Goal: Use online tool/utility: Utilize a website feature to perform a specific function

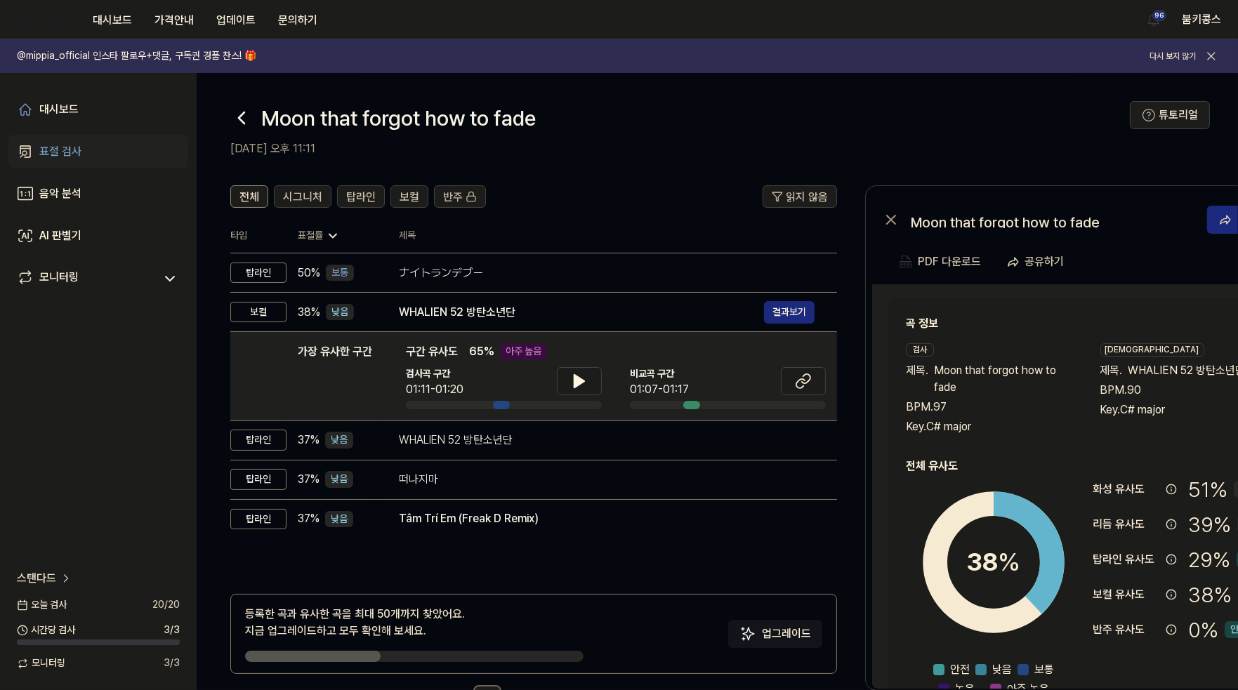
click at [240, 114] on icon at bounding box center [241, 118] width 22 height 22
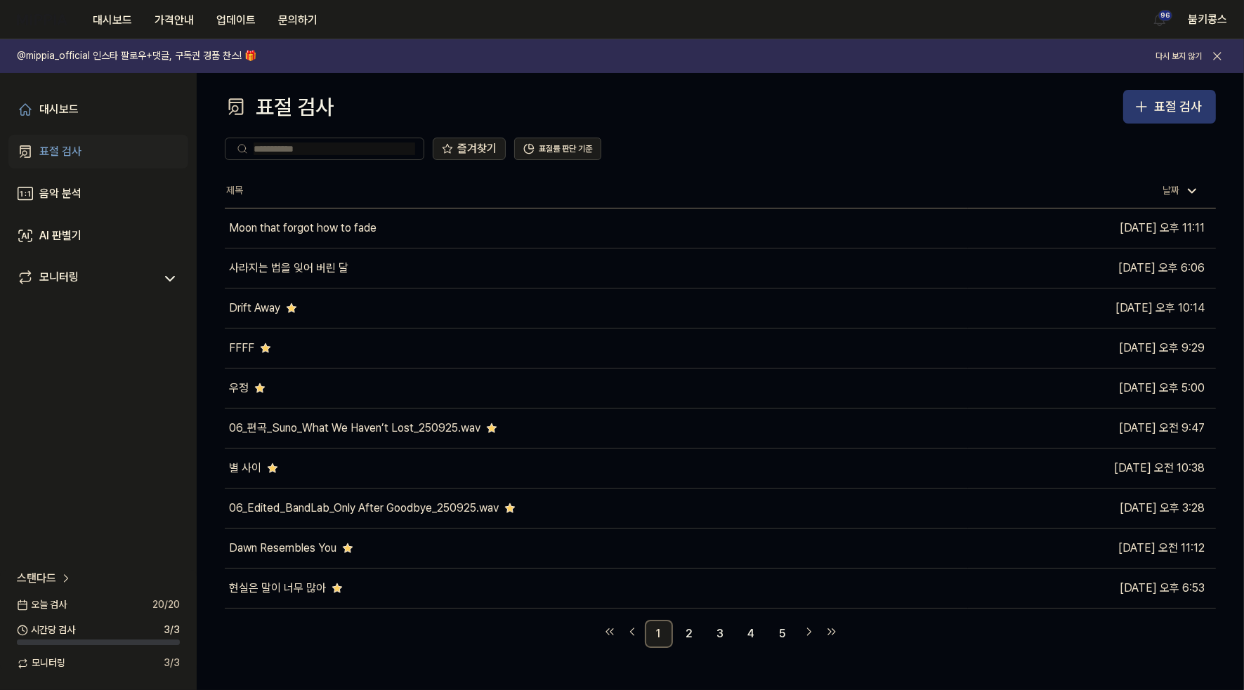
click at [1177, 96] on button "표절 검사" at bounding box center [1169, 107] width 93 height 34
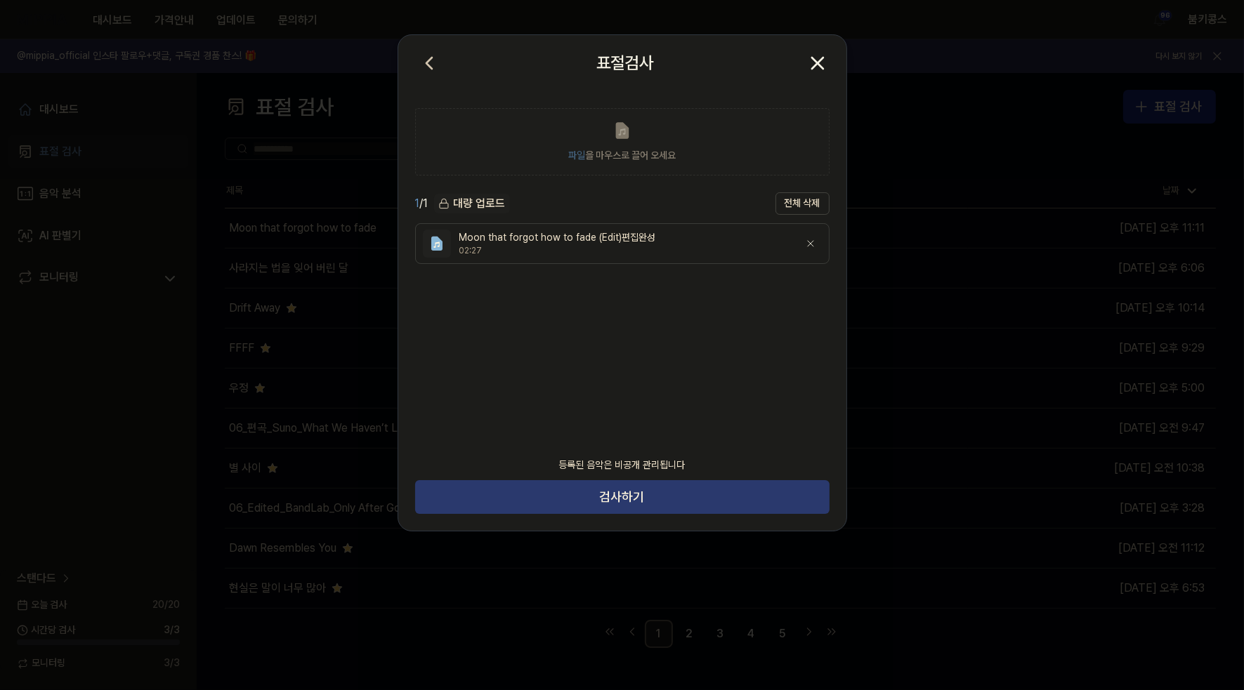
click at [686, 494] on button "검사하기" at bounding box center [622, 497] width 414 height 34
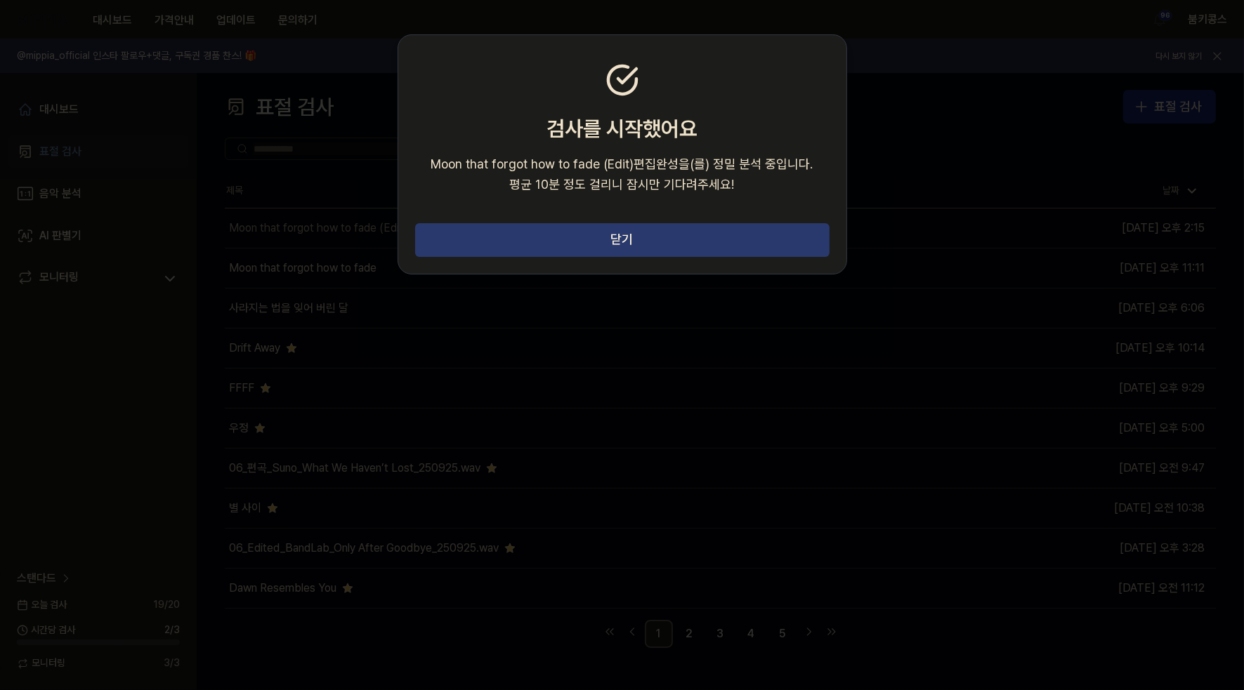
click at [792, 244] on button "닫기" at bounding box center [622, 240] width 414 height 34
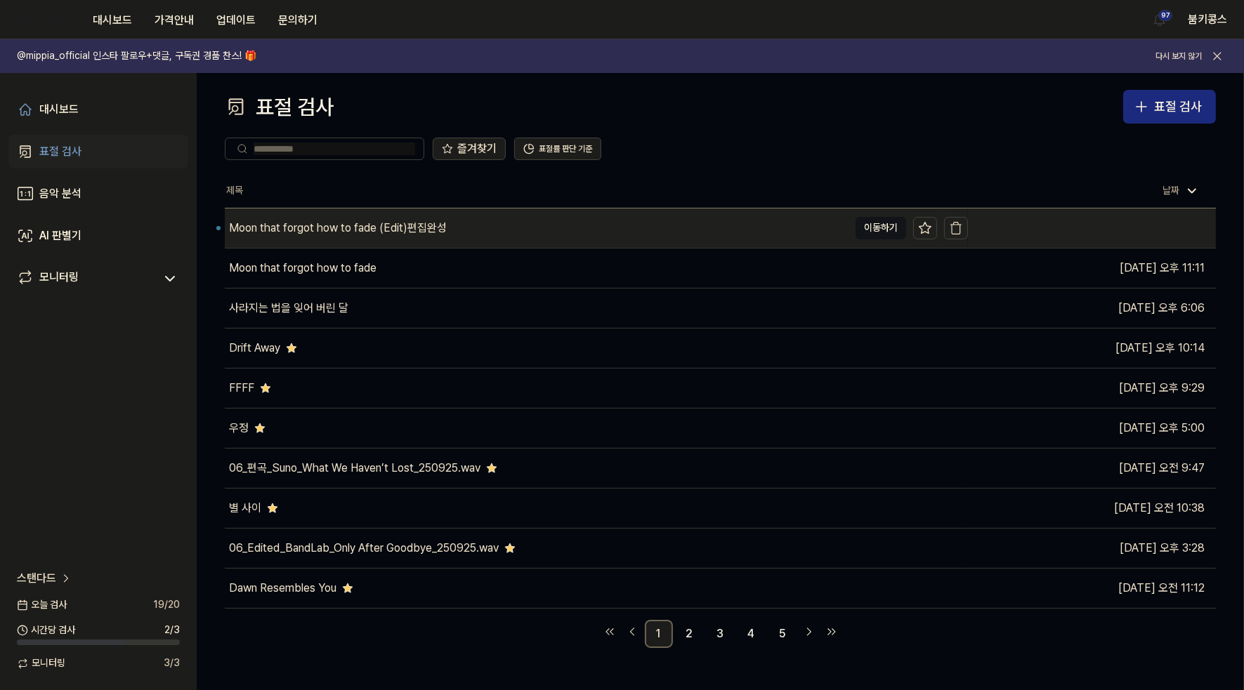
click at [481, 213] on div "Moon that forgot how to fade (Edit)편집완성" at bounding box center [537, 228] width 624 height 39
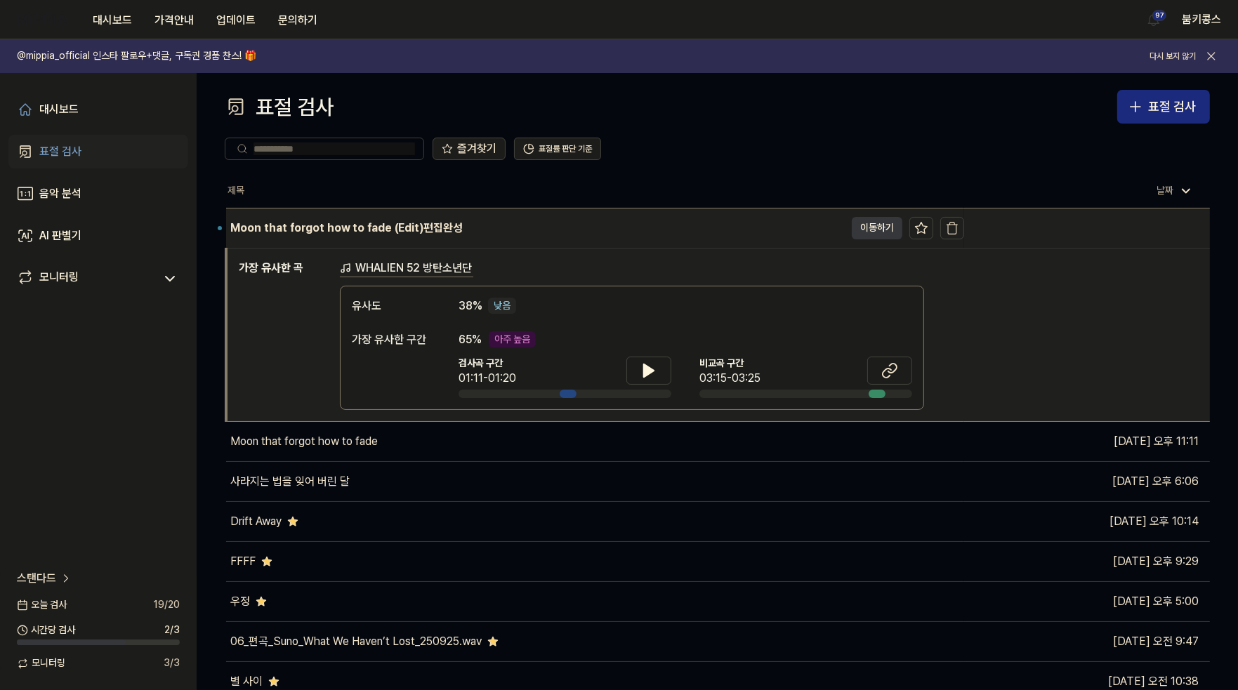
click at [861, 221] on button "이동하기" at bounding box center [877, 228] width 51 height 22
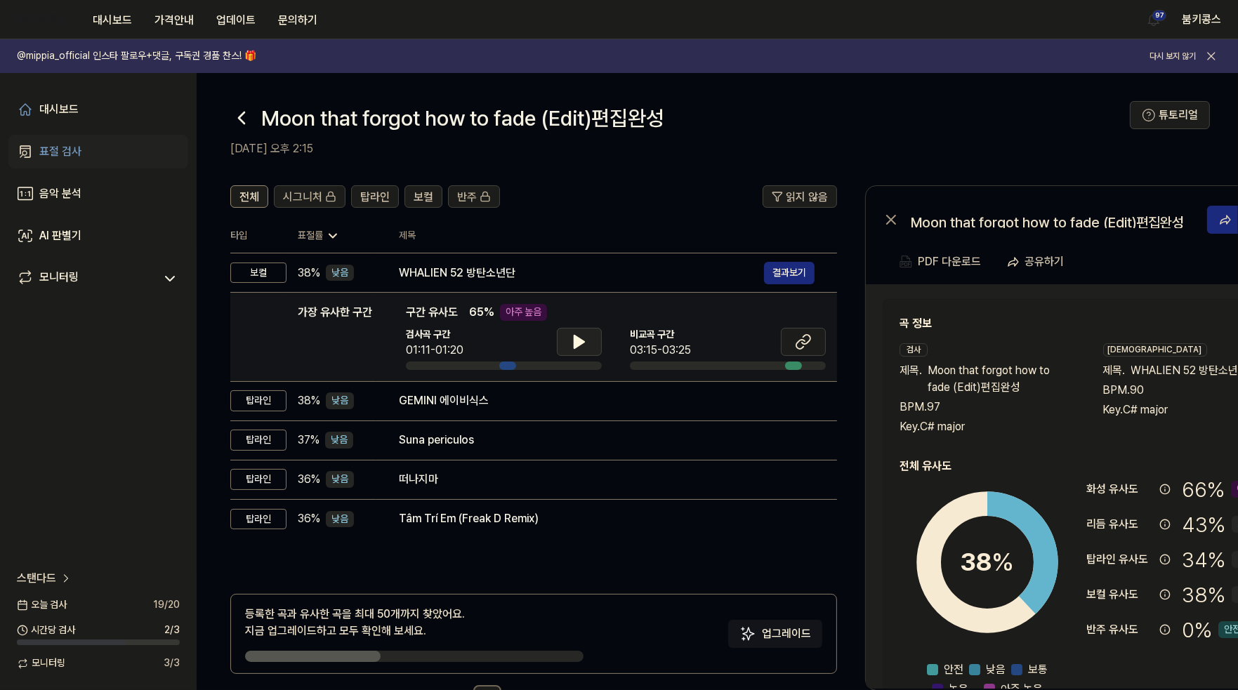
click at [584, 343] on icon at bounding box center [579, 342] width 17 height 17
click at [801, 344] on icon at bounding box center [803, 342] width 17 height 17
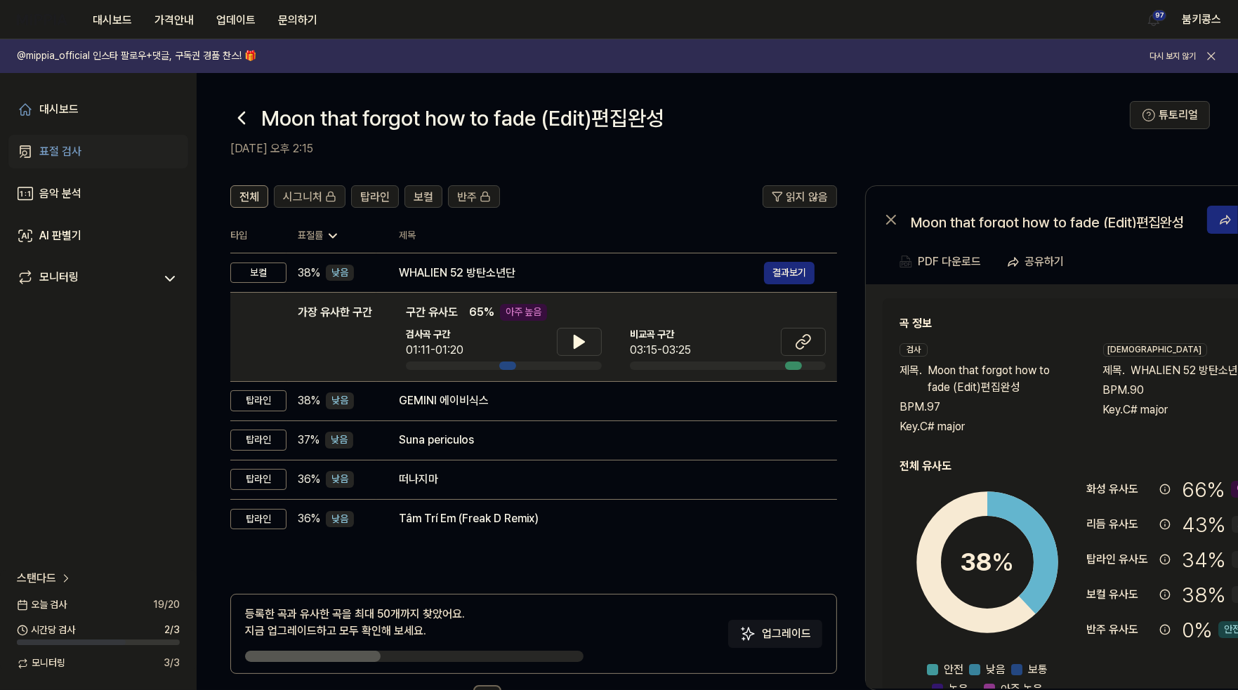
click at [578, 336] on icon at bounding box center [579, 342] width 17 height 17
click at [589, 341] on button at bounding box center [579, 342] width 45 height 28
click at [378, 202] on span "탑라인" at bounding box center [375, 197] width 30 height 17
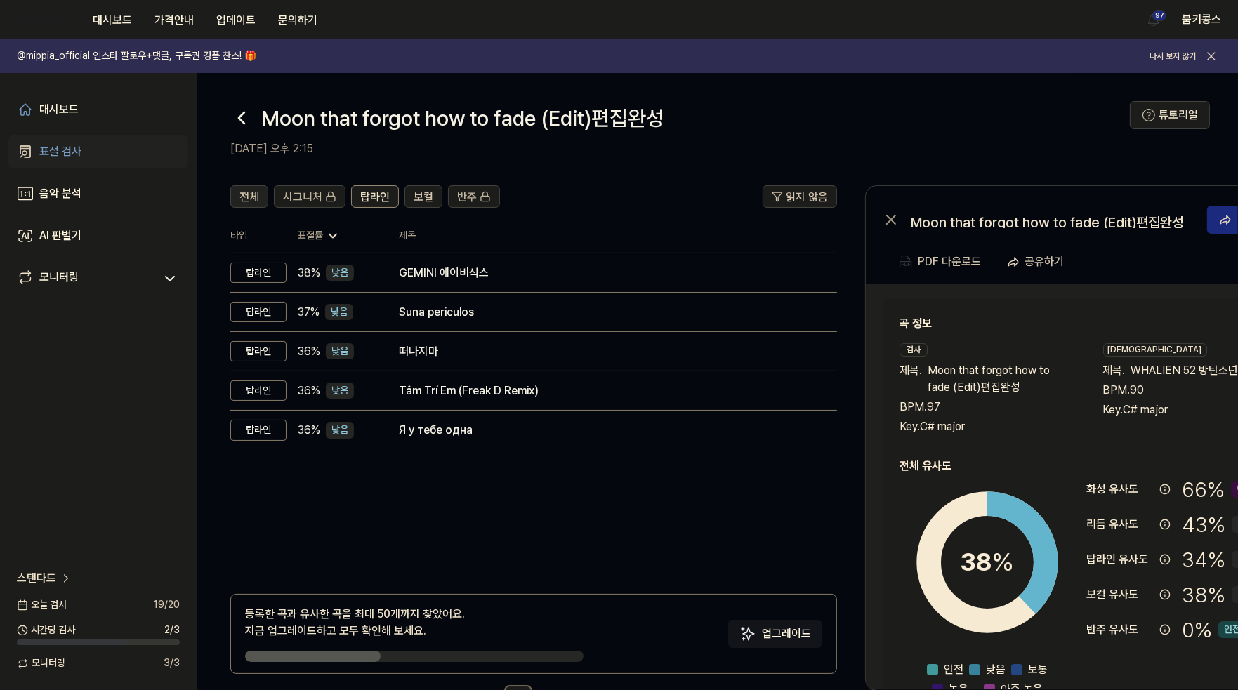
click at [257, 188] on div "전체" at bounding box center [250, 197] width 20 height 18
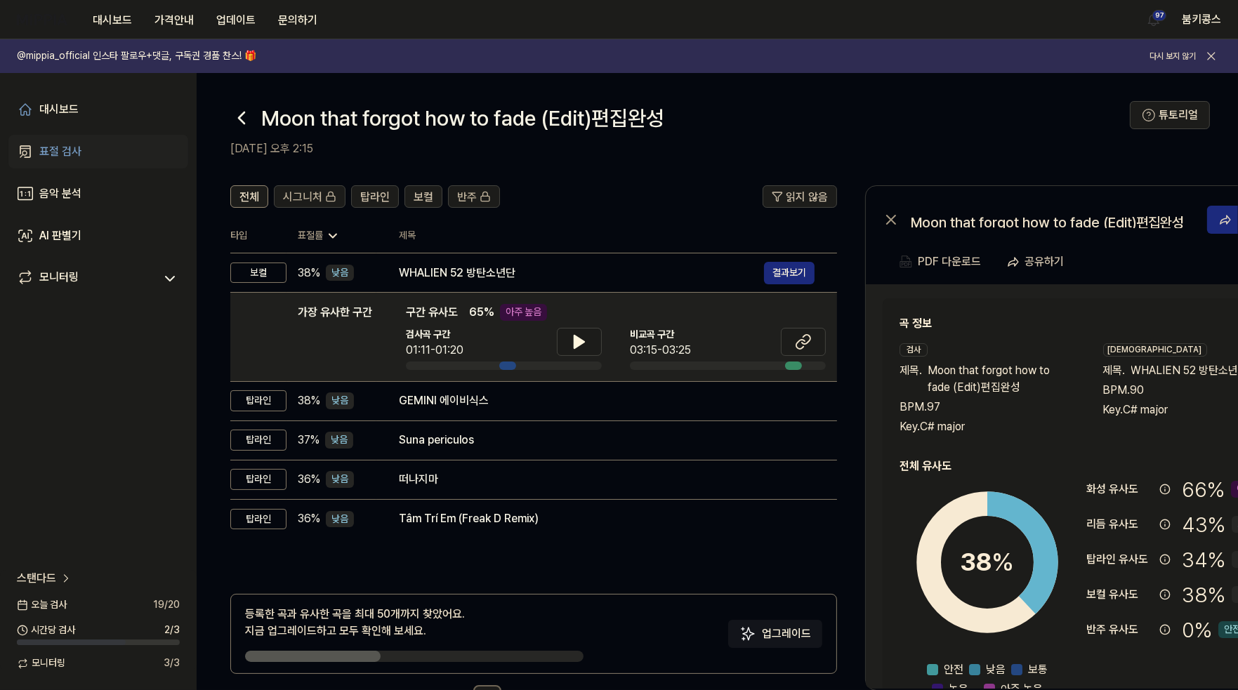
click at [233, 118] on icon at bounding box center [241, 118] width 22 height 22
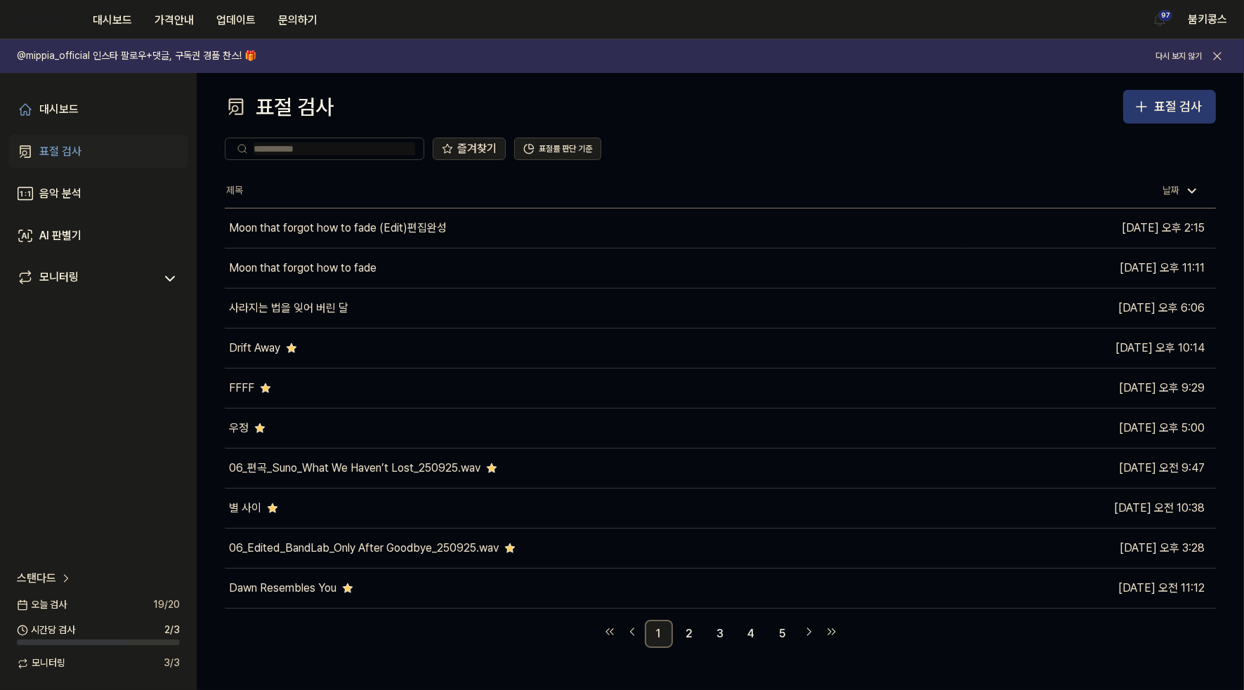
click at [1156, 98] on div "표절 검사" at bounding box center [1178, 107] width 48 height 20
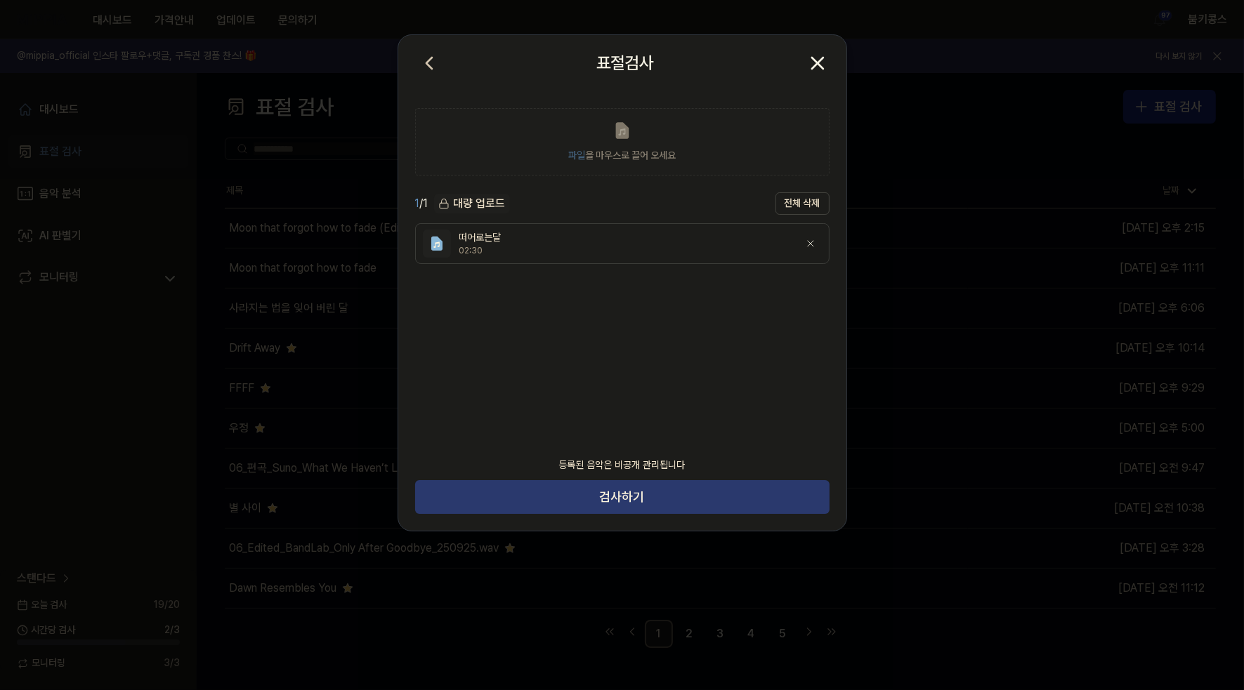
click at [657, 497] on button "검사하기" at bounding box center [622, 497] width 414 height 34
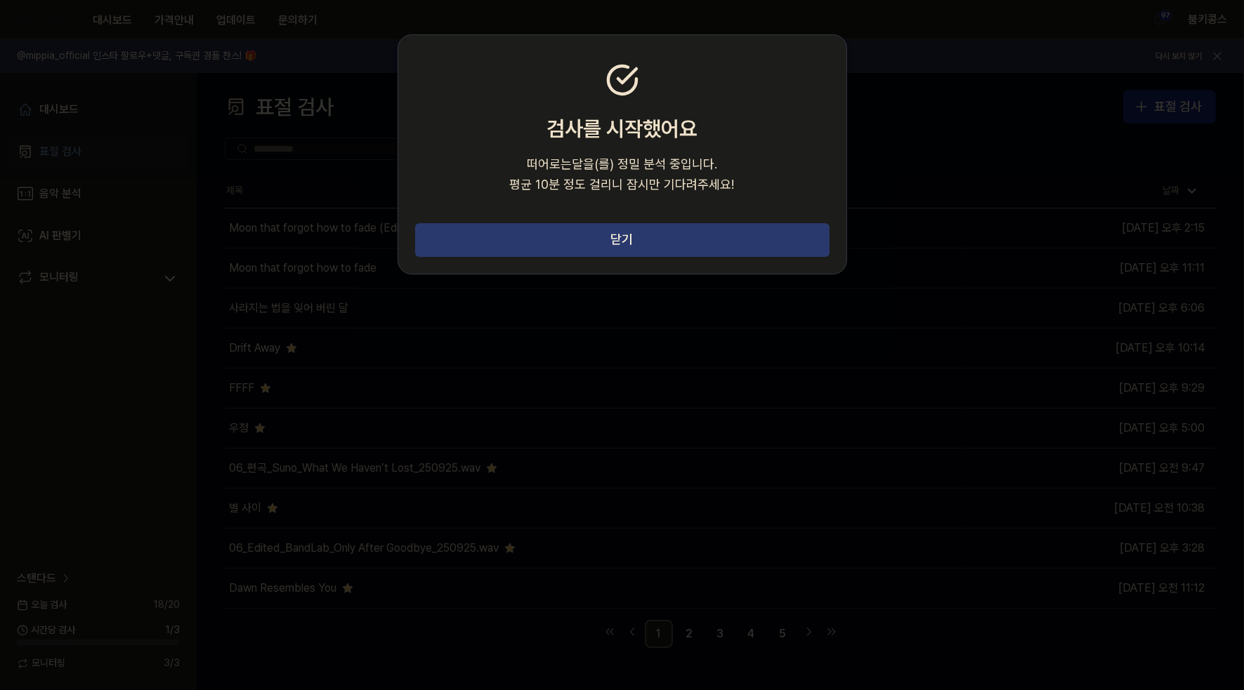
click at [681, 231] on button "닫기" at bounding box center [622, 240] width 414 height 34
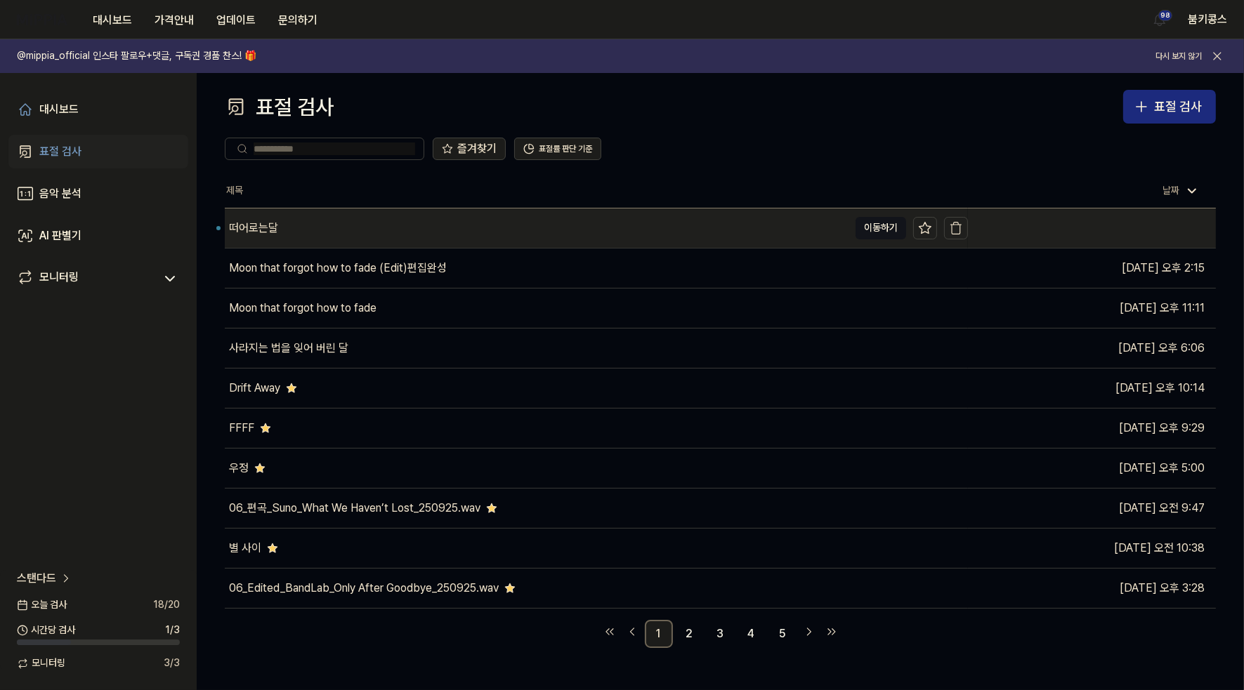
click at [393, 230] on div "떠어로는달" at bounding box center [537, 228] width 624 height 39
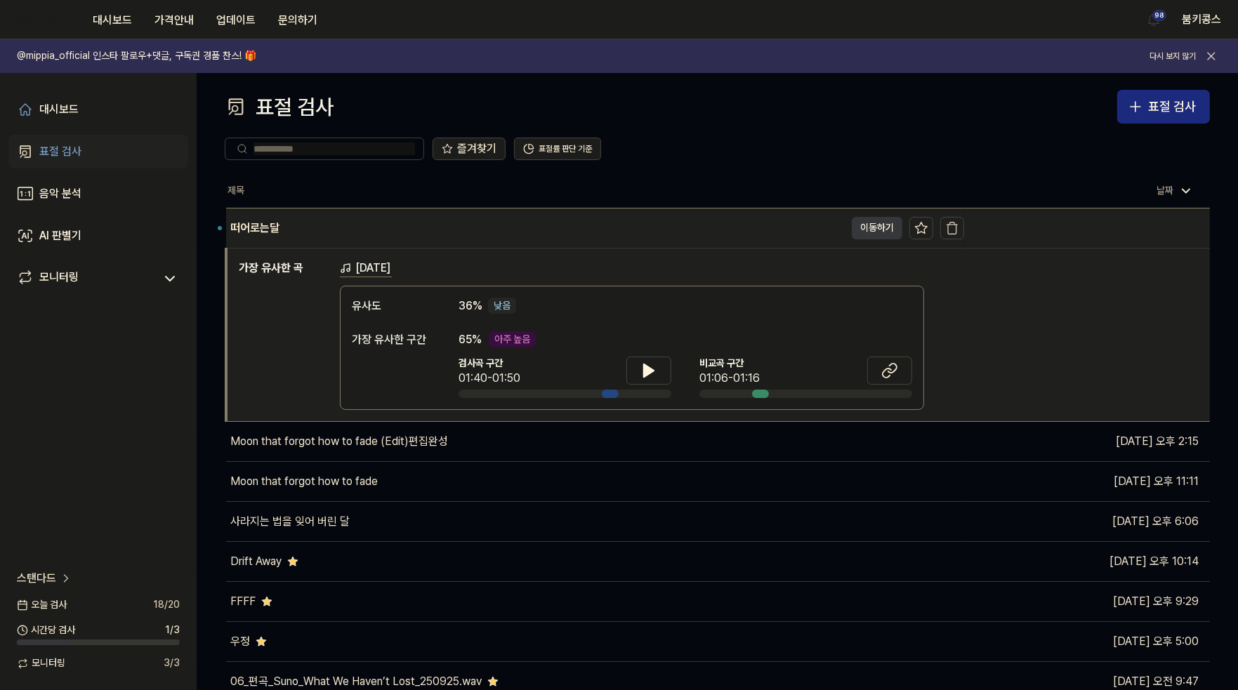
click at [871, 235] on button "이동하기" at bounding box center [877, 228] width 51 height 22
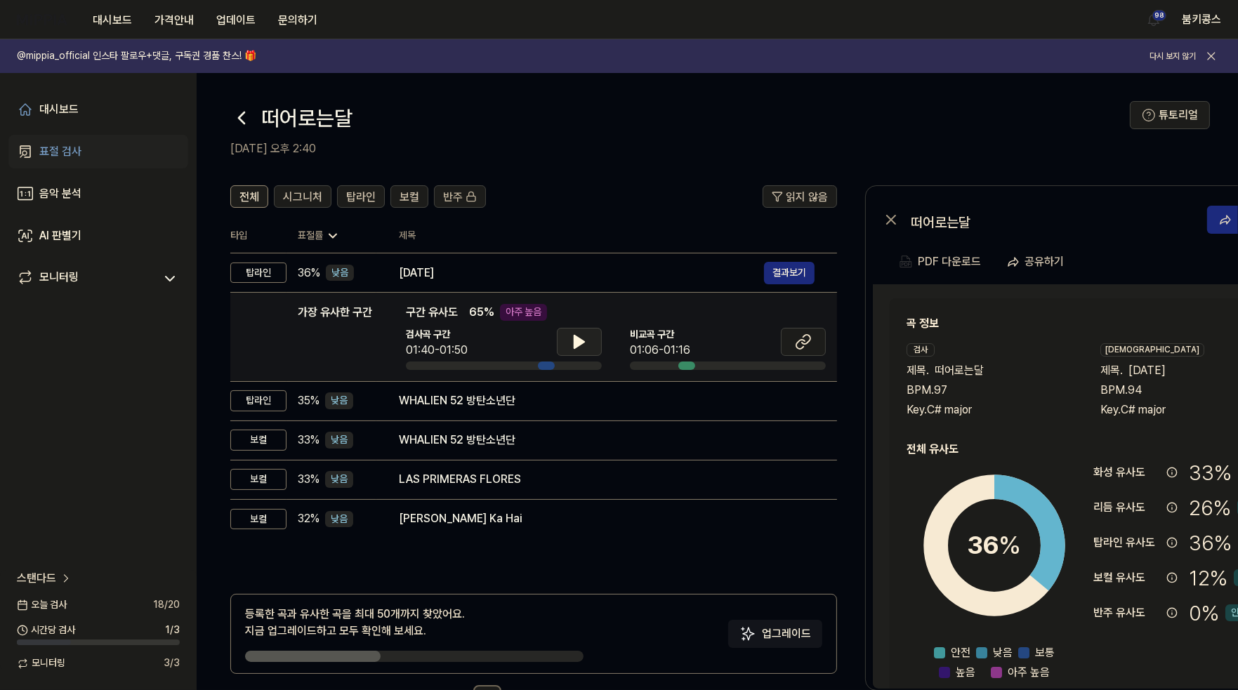
click at [577, 344] on icon at bounding box center [580, 342] width 10 height 13
click at [792, 351] on button at bounding box center [803, 342] width 45 height 28
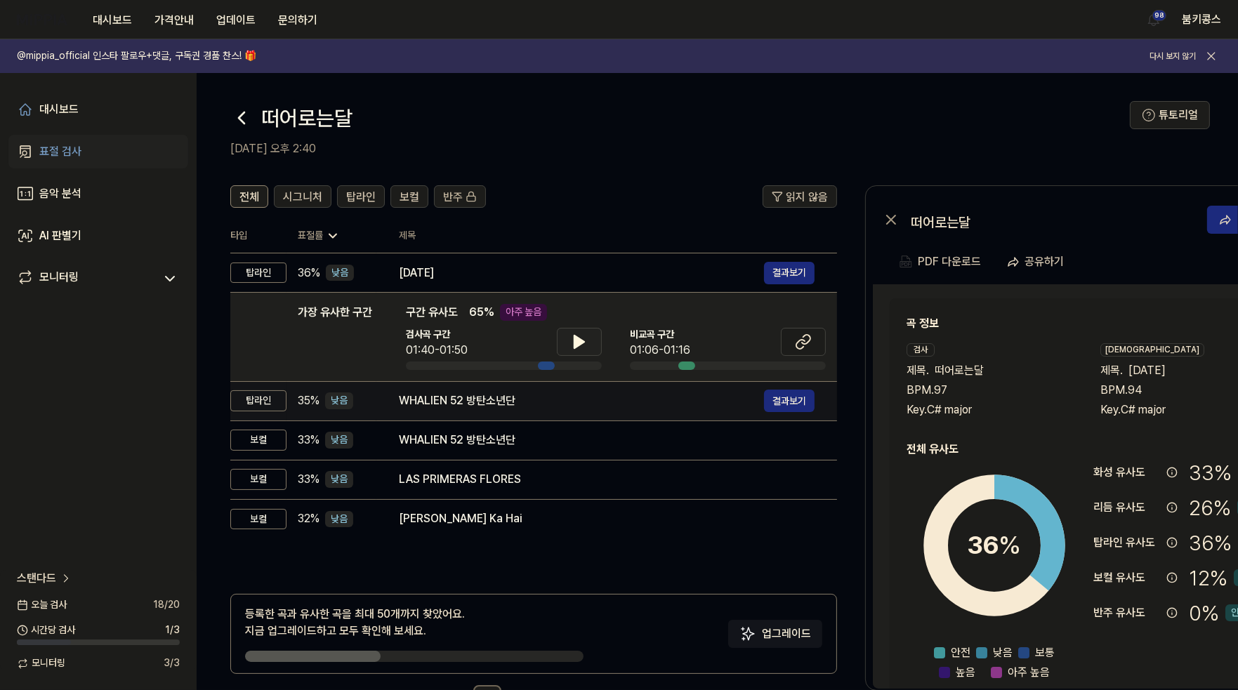
click at [483, 395] on div "WHALIEN 52 방탄소년단" at bounding box center [581, 401] width 365 height 17
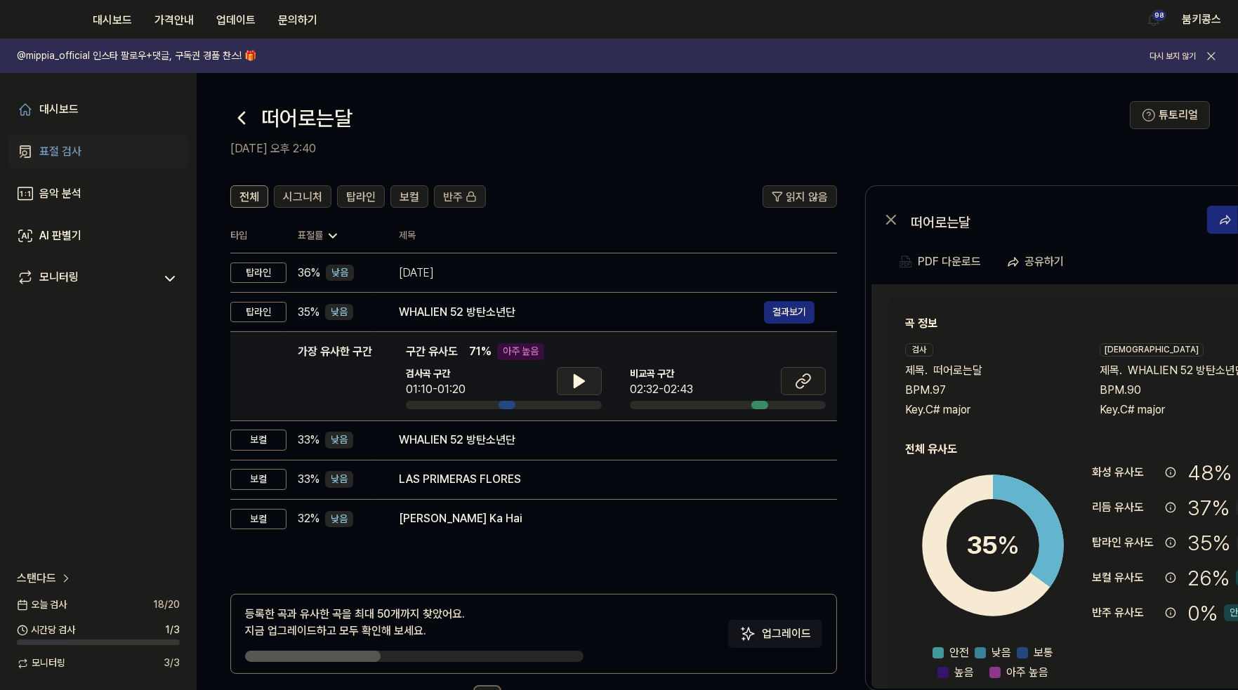
click at [596, 384] on button at bounding box center [579, 381] width 45 height 28
click at [590, 383] on button at bounding box center [579, 381] width 45 height 28
click at [805, 379] on icon at bounding box center [803, 381] width 17 height 17
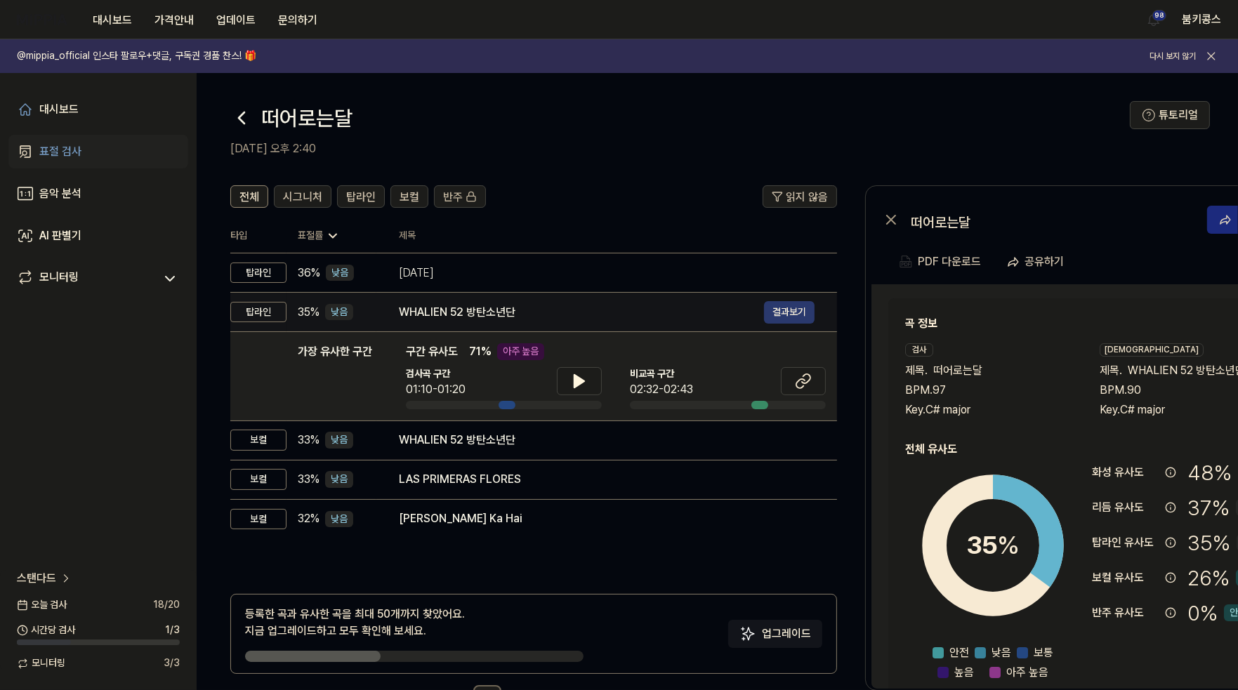
click at [798, 308] on button "결과보기" at bounding box center [789, 312] width 51 height 22
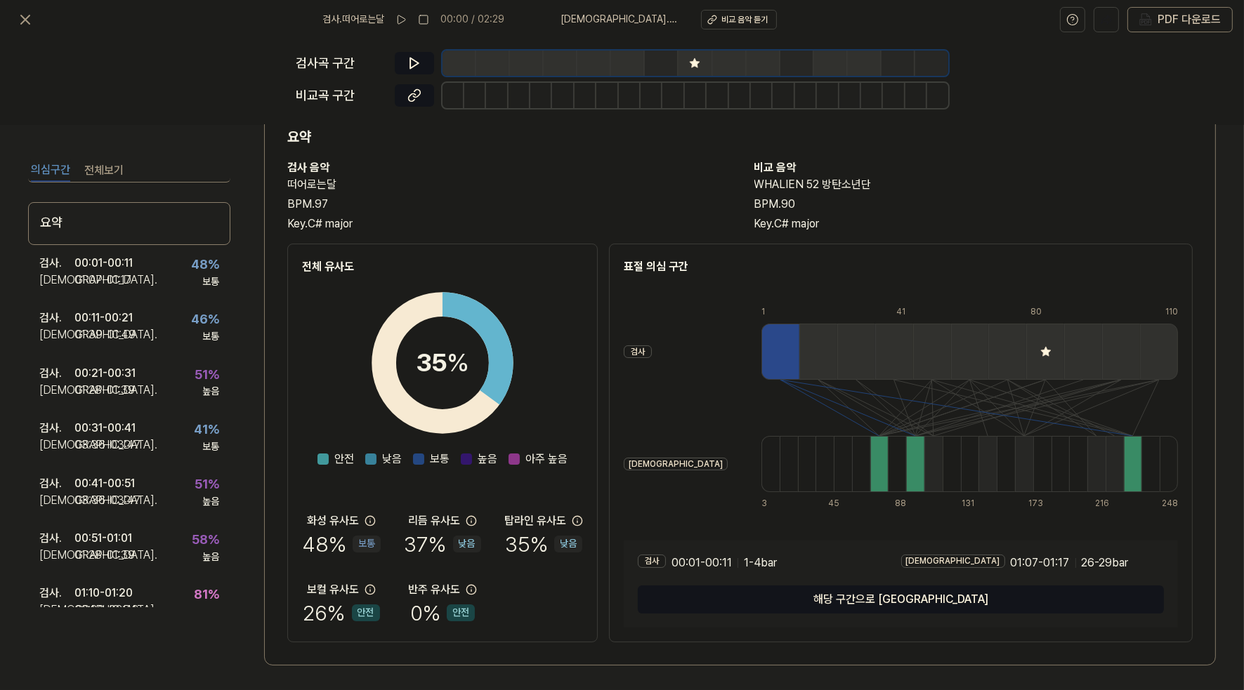
scroll to position [53, 0]
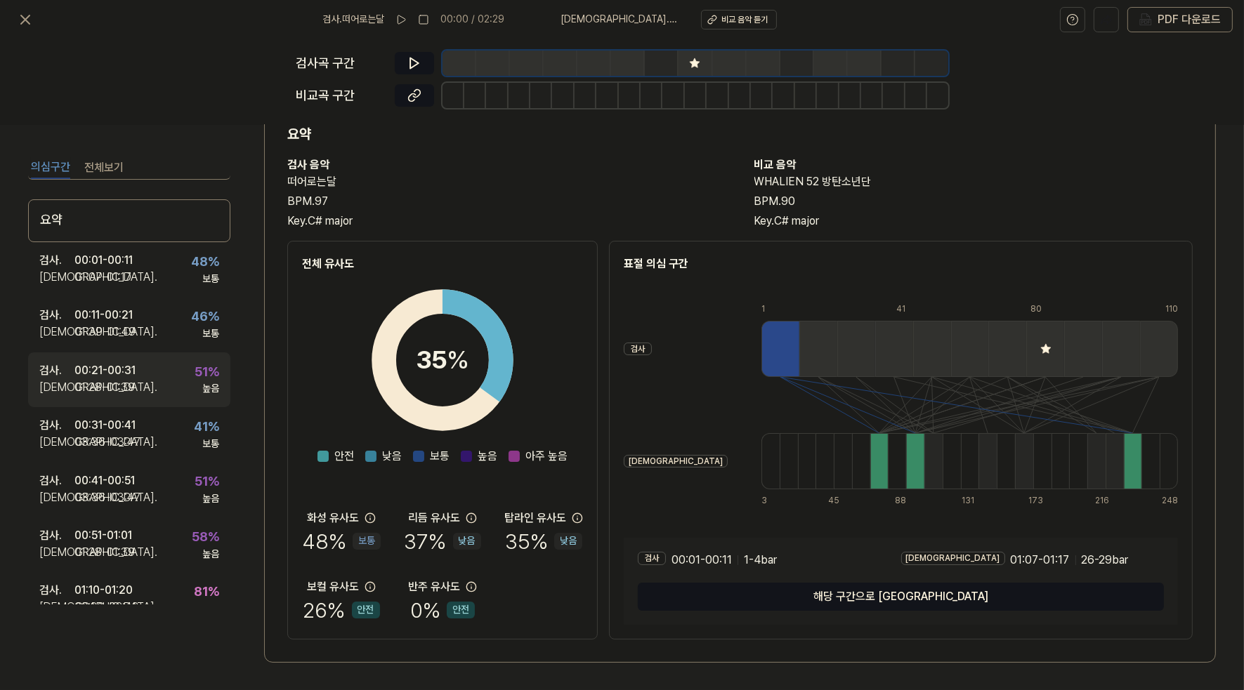
click at [140, 375] on div "검사 . 00:21 - 00:31 비교 . 01:28 - 01:39 51 % 높음" at bounding box center [129, 380] width 202 height 55
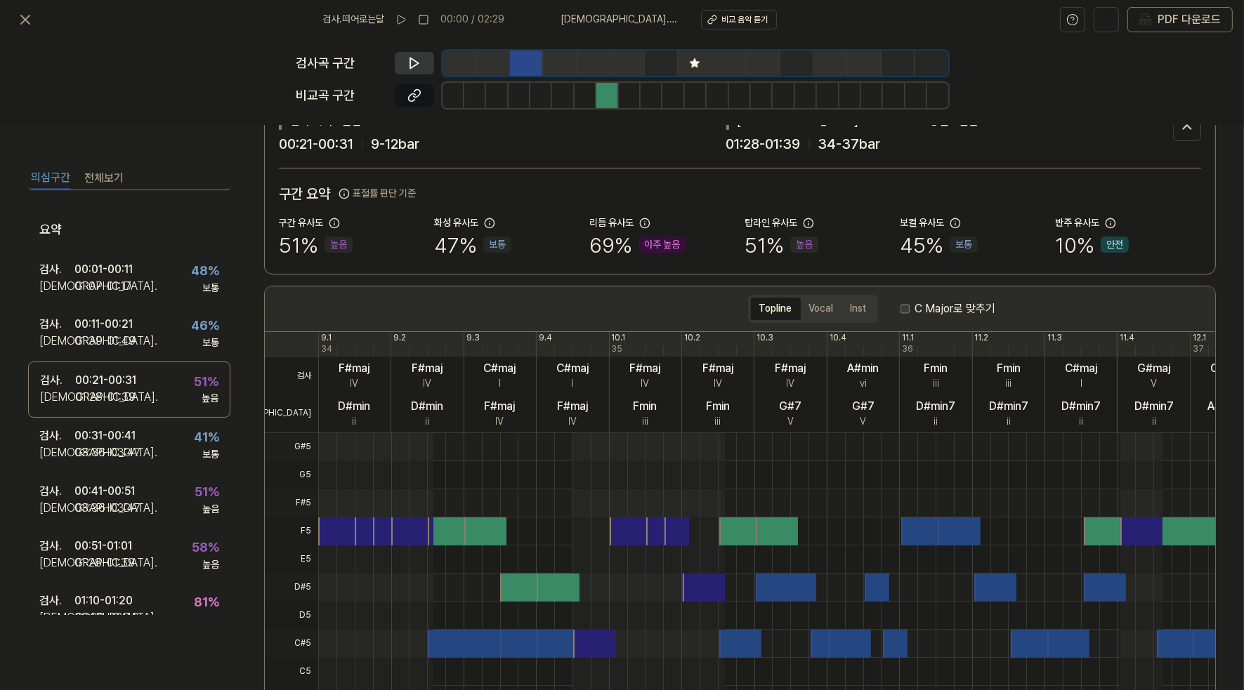
click at [415, 62] on icon at bounding box center [414, 63] width 14 height 14
click at [415, 62] on icon at bounding box center [416, 62] width 2 height 9
click at [414, 93] on icon at bounding box center [411, 97] width 7 height 8
click at [410, 60] on icon at bounding box center [414, 63] width 8 height 11
click at [416, 57] on icon at bounding box center [414, 63] width 14 height 14
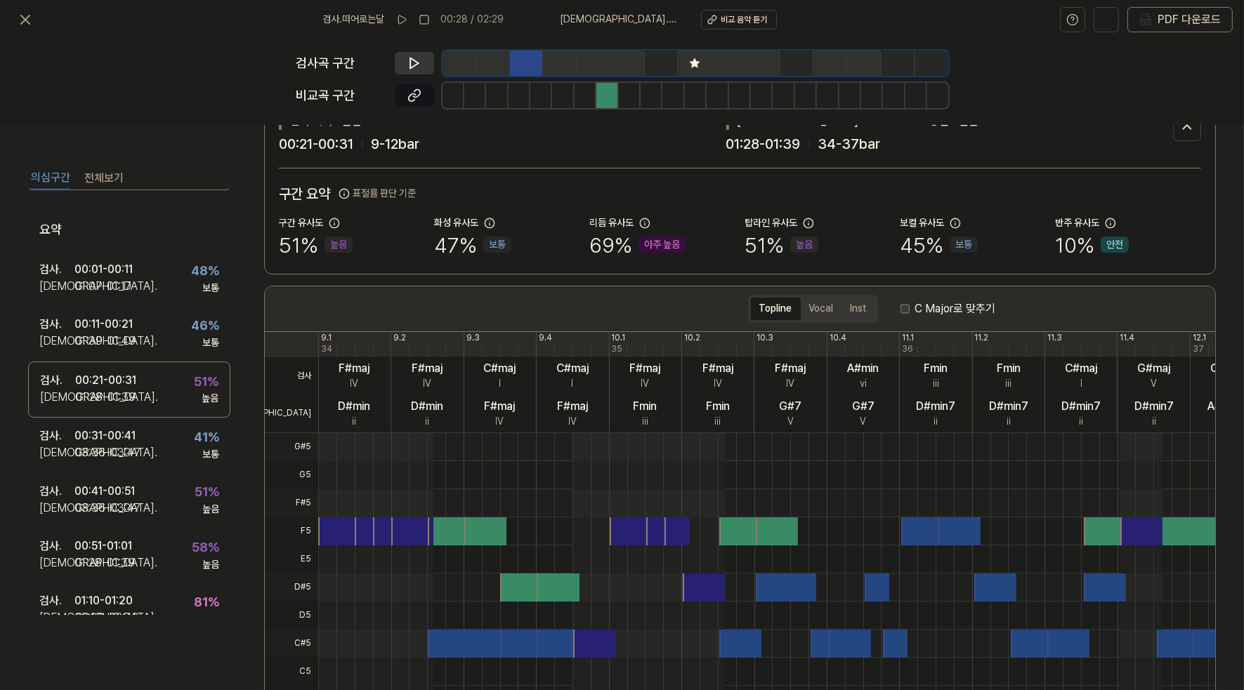
click at [402, 54] on button at bounding box center [414, 63] width 39 height 22
click at [135, 499] on div "00:41 - 00:51" at bounding box center [104, 491] width 60 height 17
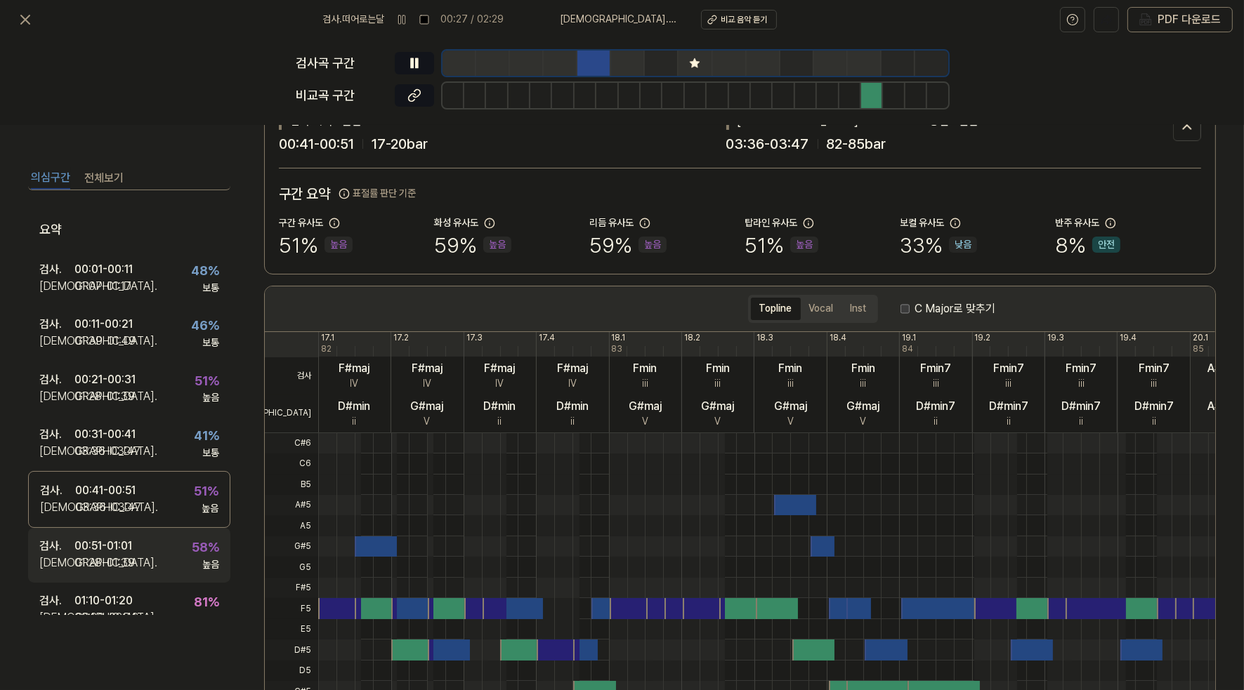
click at [131, 555] on div "01:28 - 01:39" at bounding box center [104, 563] width 60 height 17
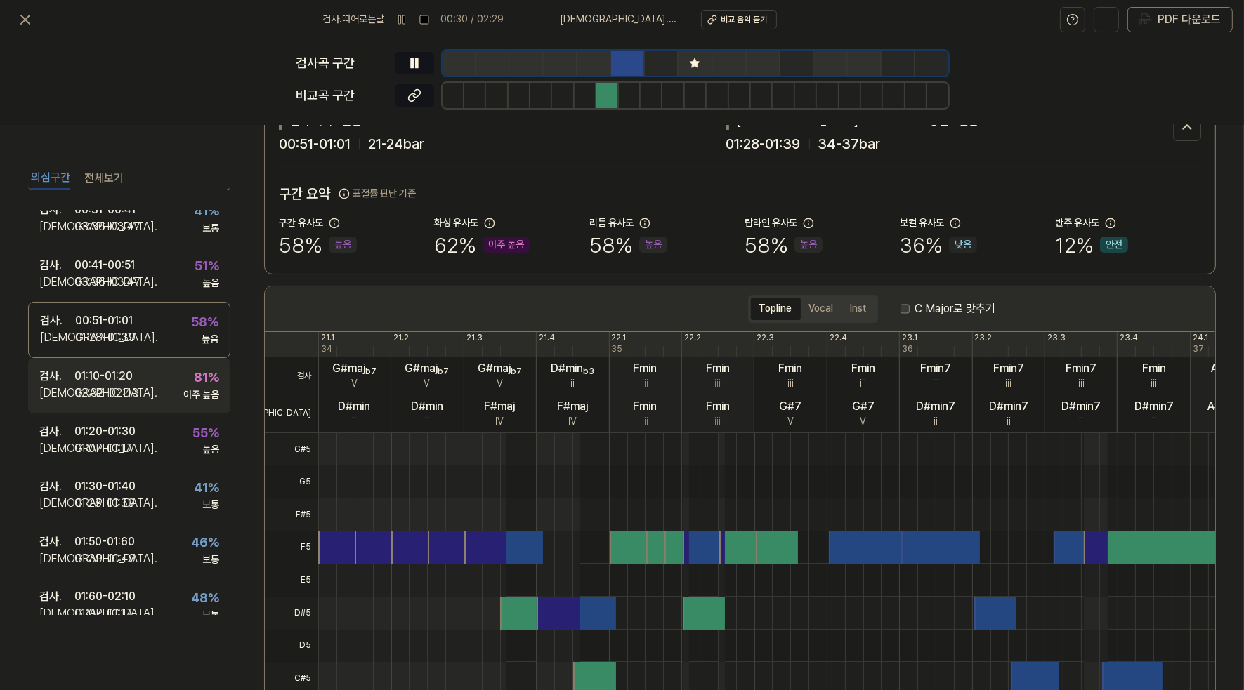
scroll to position [242, 0]
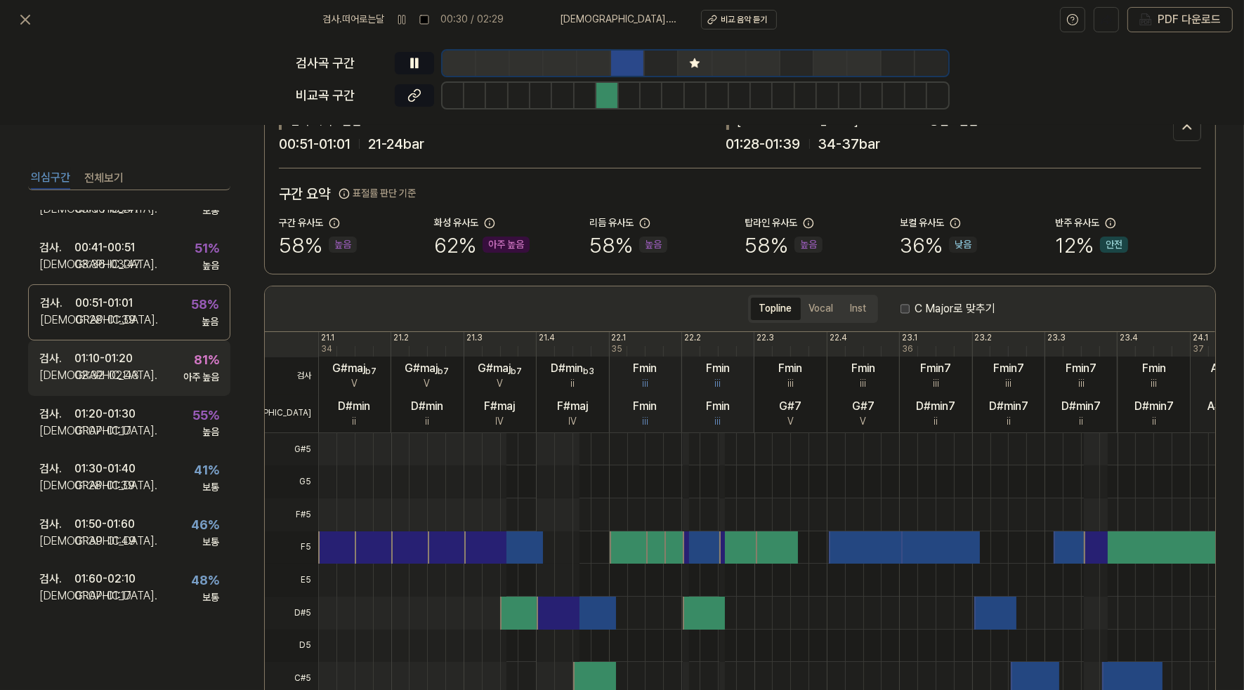
click at [141, 367] on div "검사 . 01:10 - 01:20 비교 . 02:32 - 02:43 81 % 아주 높음" at bounding box center [129, 368] width 202 height 55
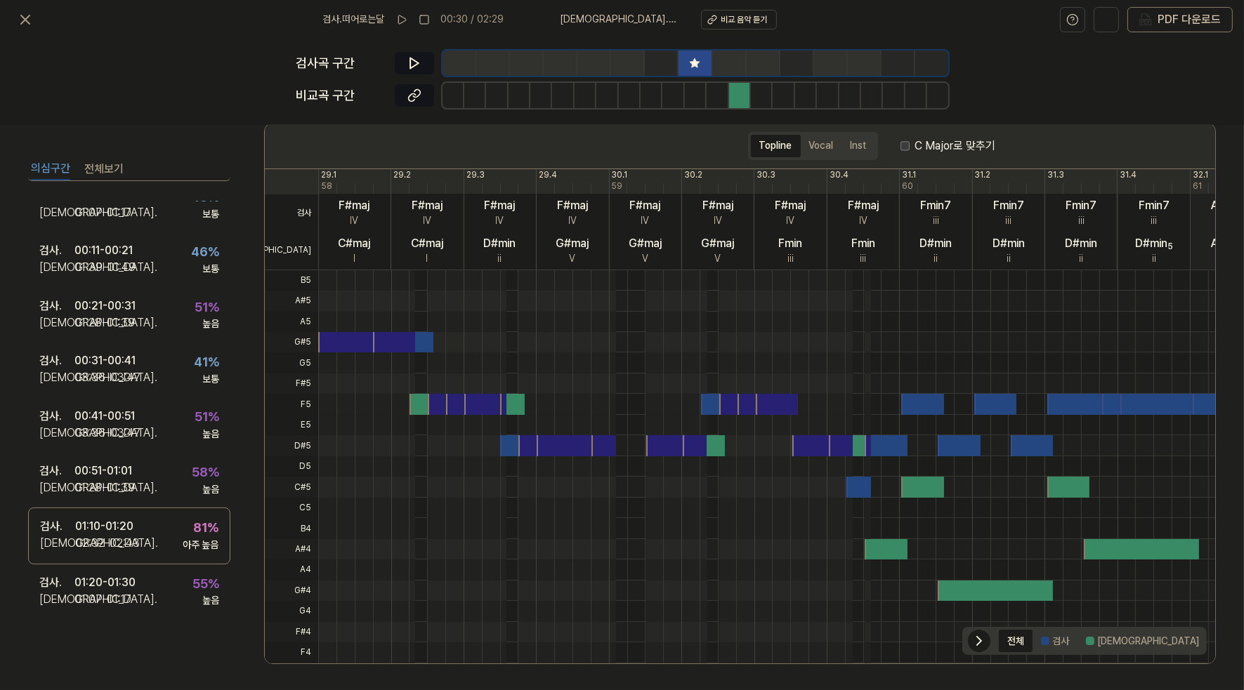
scroll to position [32, 0]
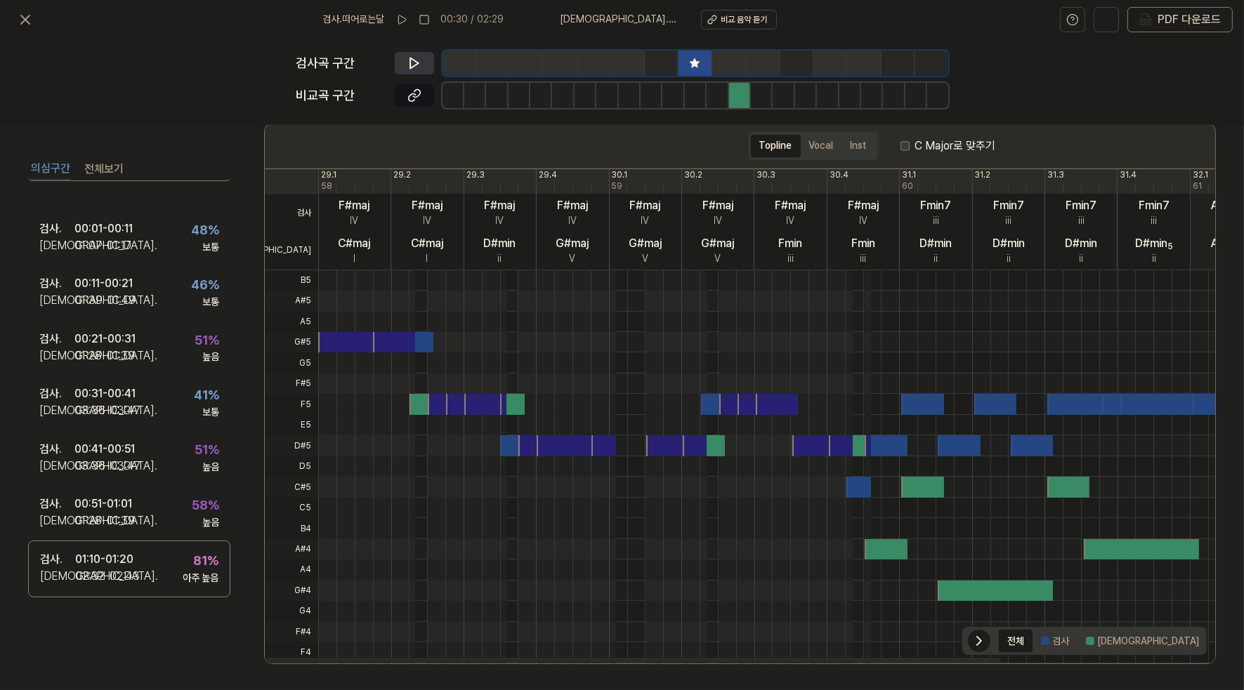
click at [405, 64] on button at bounding box center [414, 63] width 39 height 22
click at [431, 103] on button at bounding box center [414, 95] width 39 height 22
click at [404, 58] on button at bounding box center [414, 63] width 39 height 22
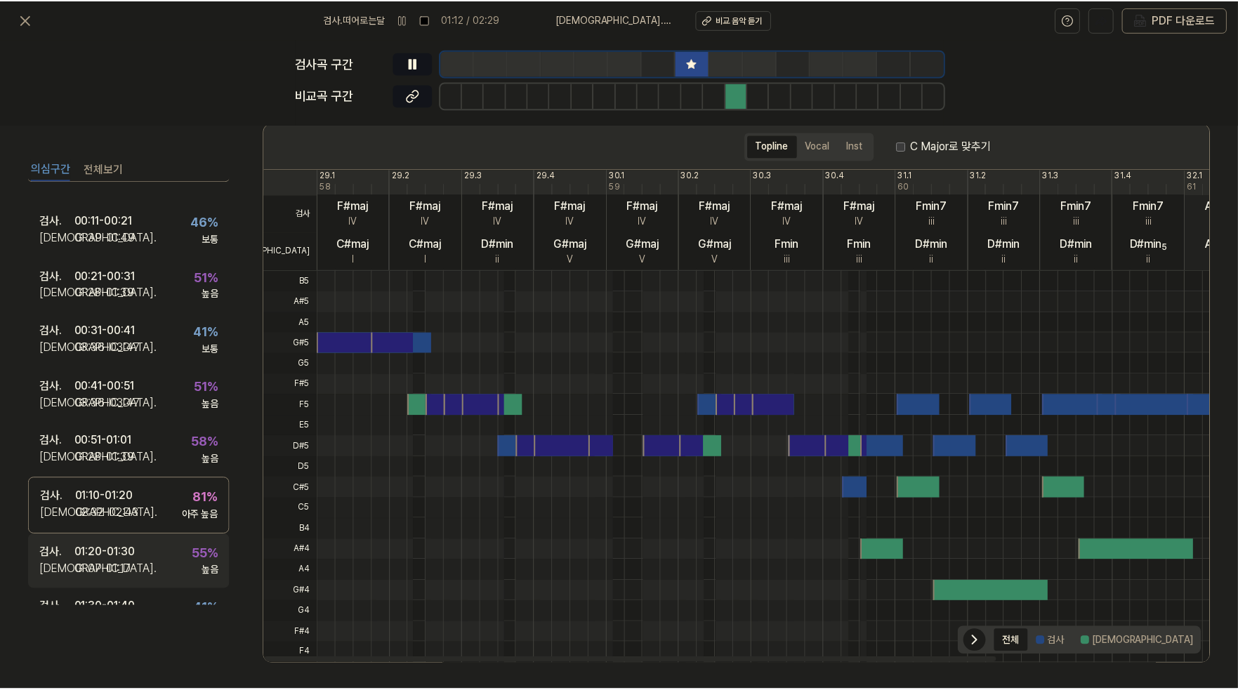
scroll to position [242, 0]
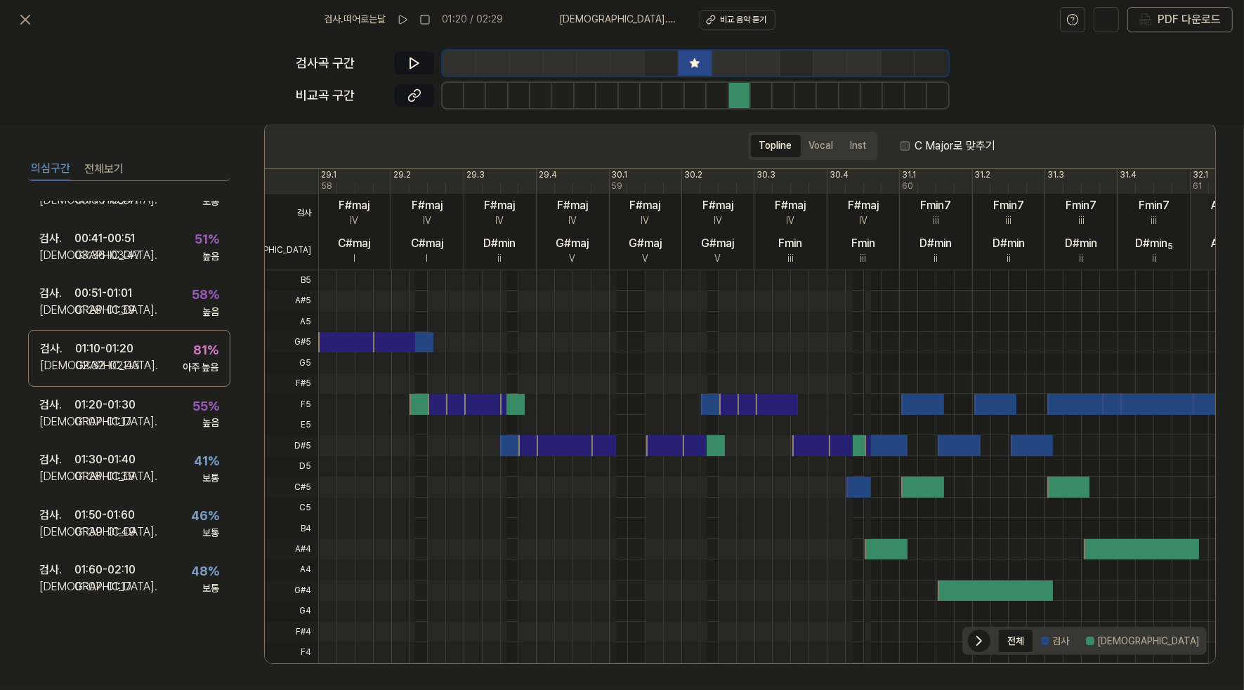
click at [65, 162] on button "의심구간" at bounding box center [50, 169] width 39 height 22
click at [23, 16] on icon at bounding box center [25, 19] width 17 height 17
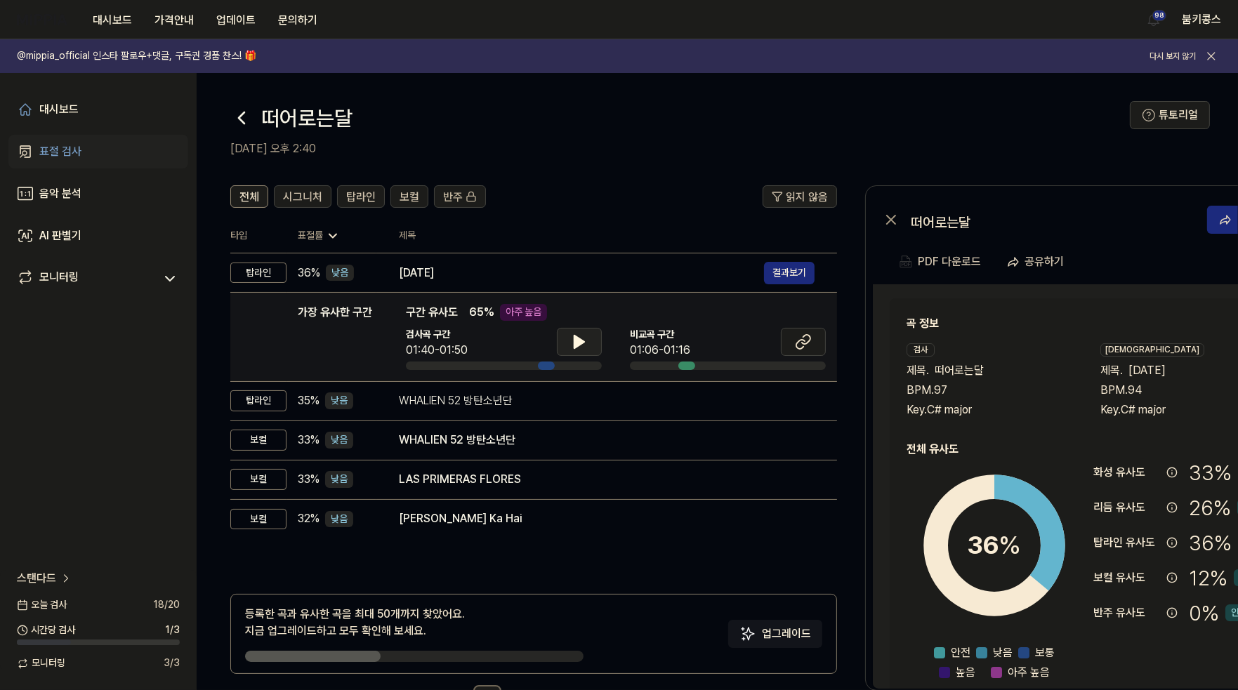
click at [575, 351] on button at bounding box center [579, 342] width 45 height 28
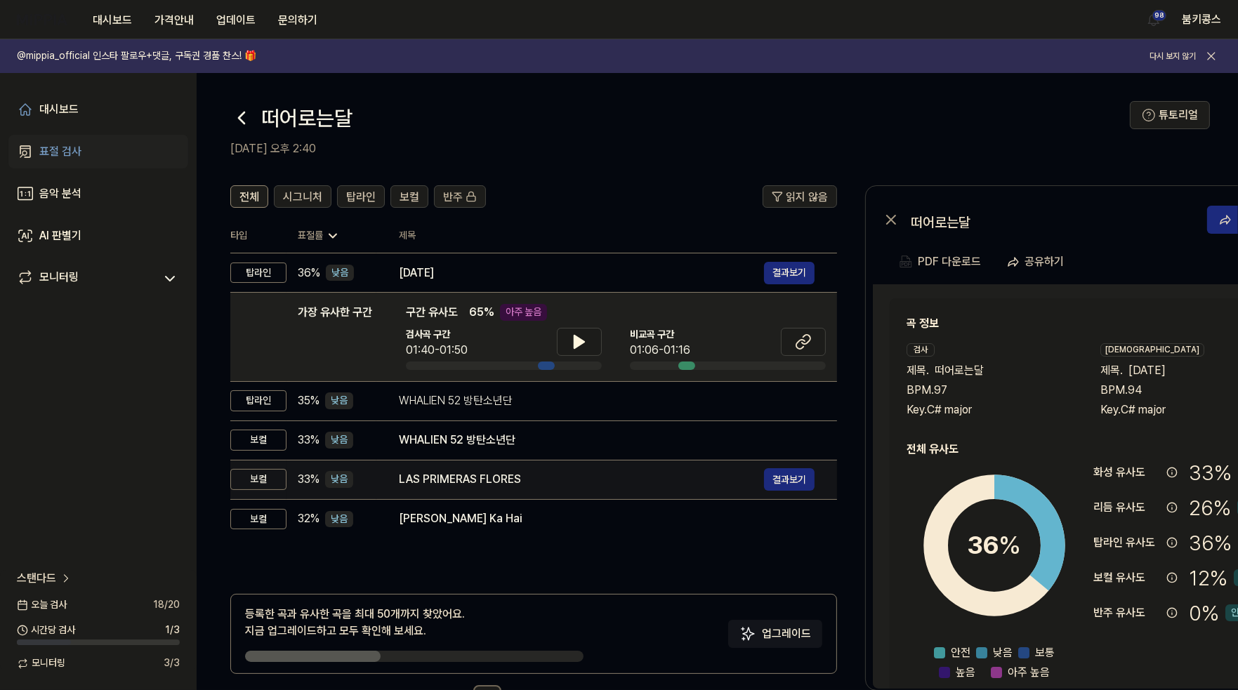
click at [525, 486] on div "LAS PRIMERAS FLORES" at bounding box center [581, 479] width 365 height 17
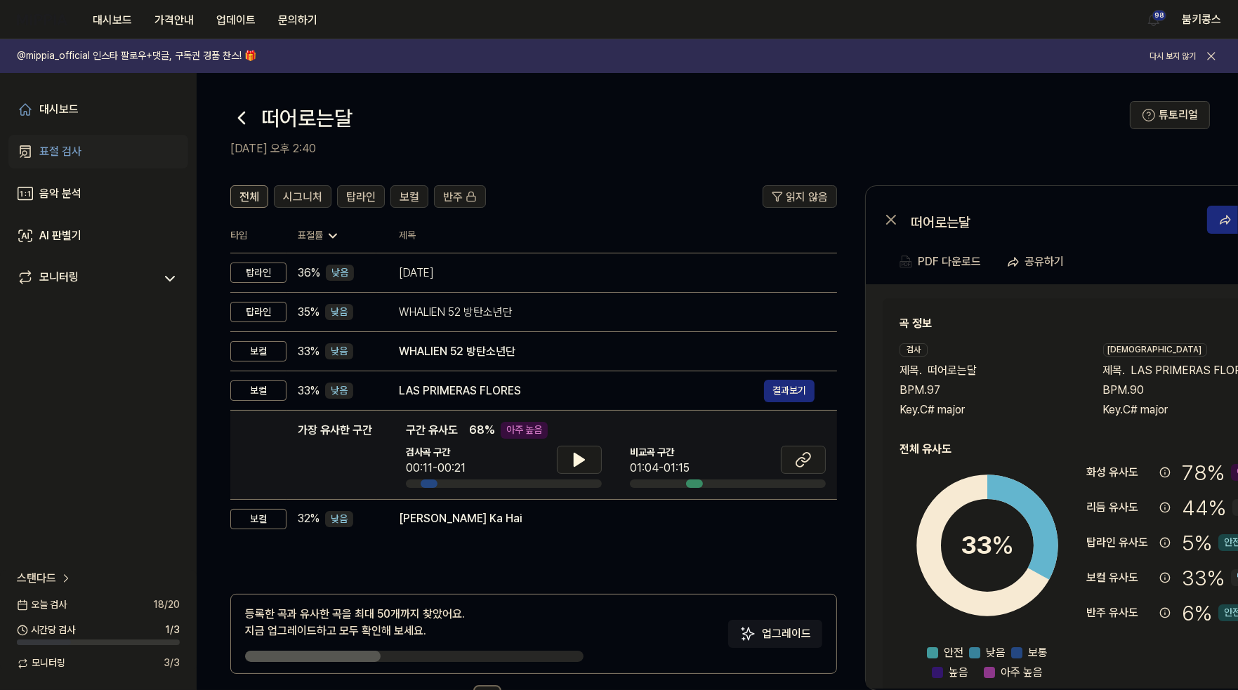
click at [609, 459] on div "검사곡 구간 00:11-00:21 [GEOGRAPHIC_DATA] 구간 01:04-01:15" at bounding box center [616, 467] width 420 height 42
click at [576, 463] on icon at bounding box center [580, 460] width 10 height 13
click at [576, 461] on icon at bounding box center [576, 459] width 3 height 11
click at [354, 199] on span "탑라인" at bounding box center [361, 197] width 30 height 17
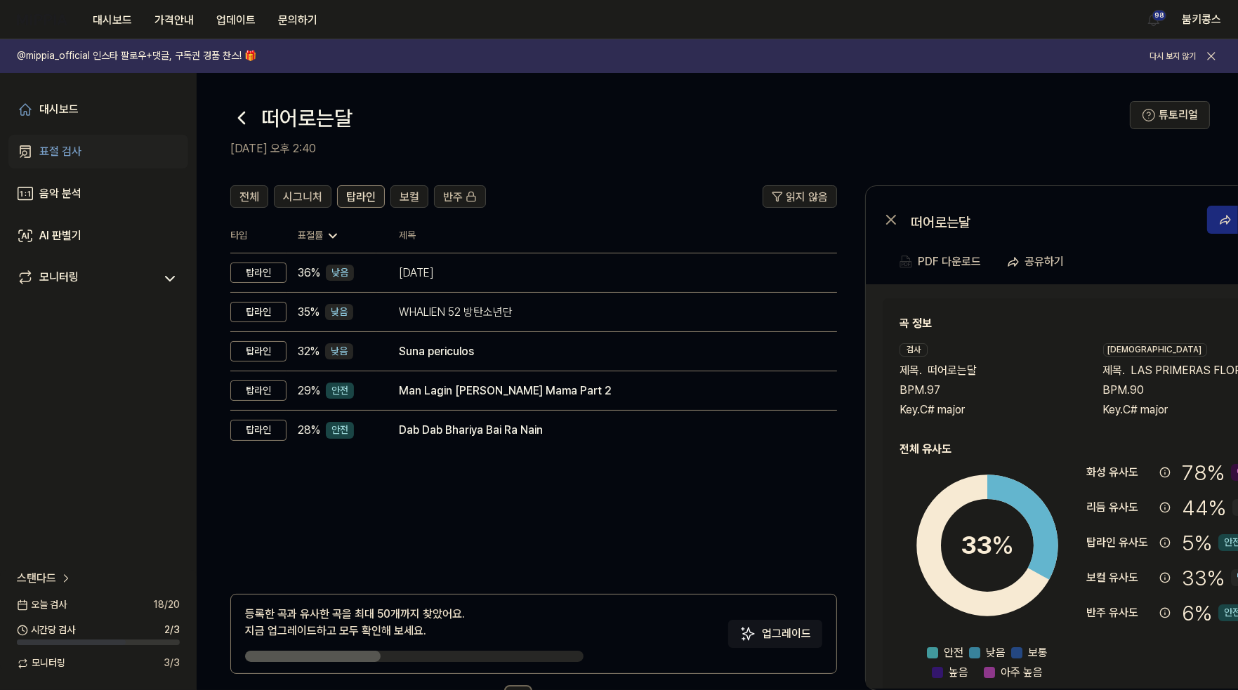
click at [240, 124] on icon at bounding box center [241, 118] width 22 height 22
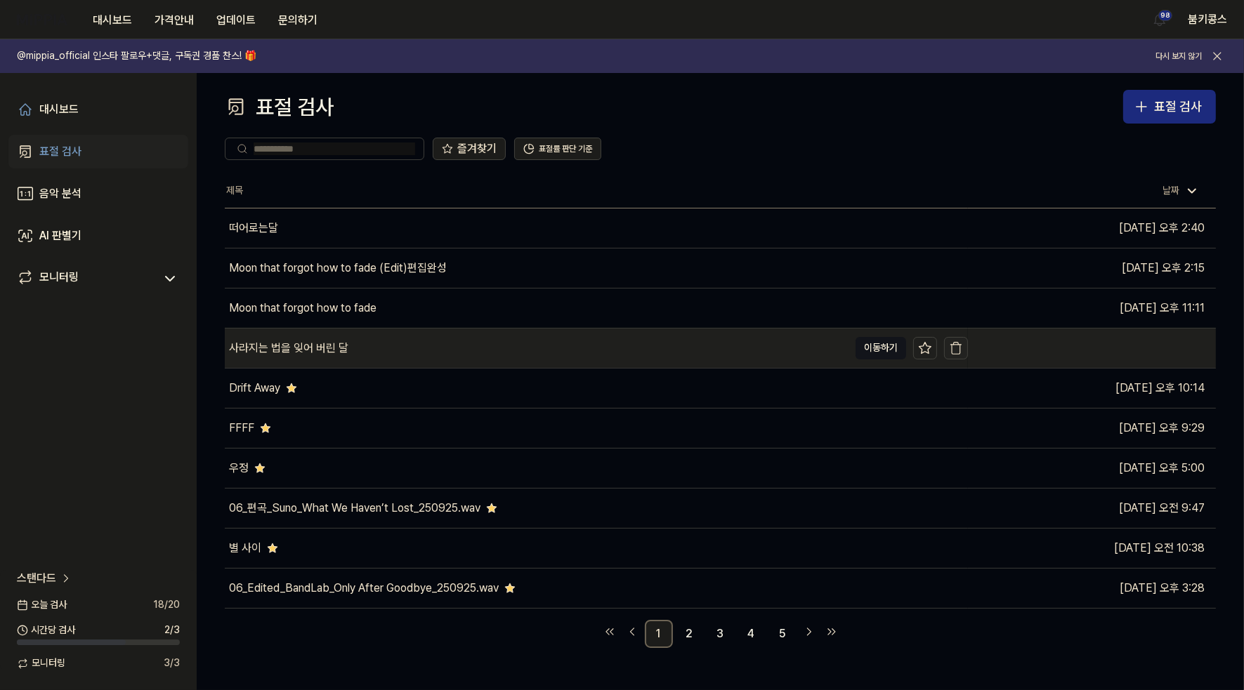
click at [951, 347] on icon "button" at bounding box center [956, 348] width 14 height 14
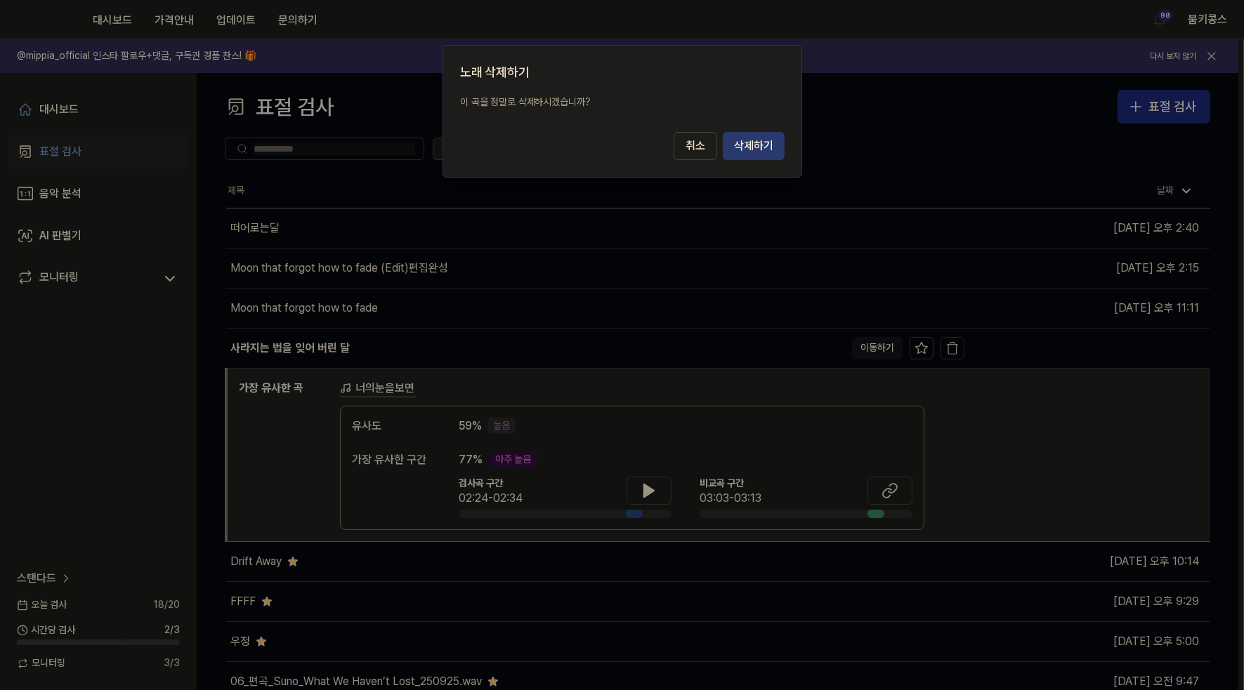
click at [754, 154] on button "삭제하기" at bounding box center [754, 146] width 62 height 28
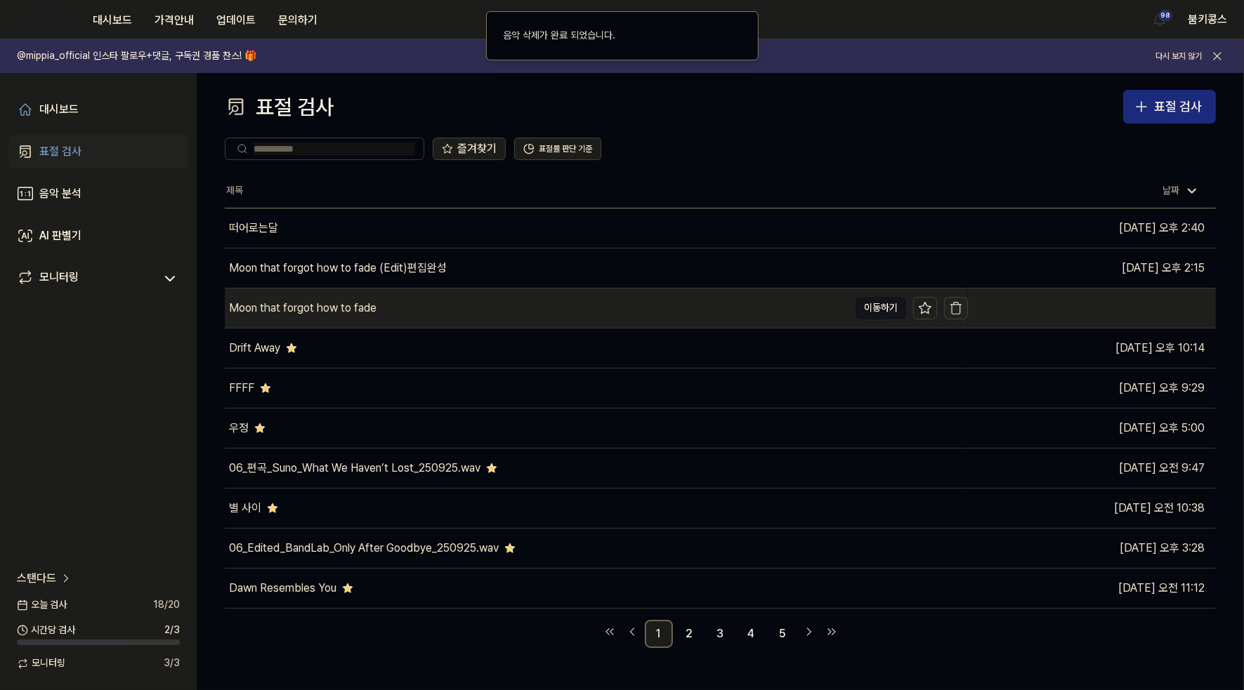
click at [957, 305] on icon "button" at bounding box center [956, 305] width 11 height 0
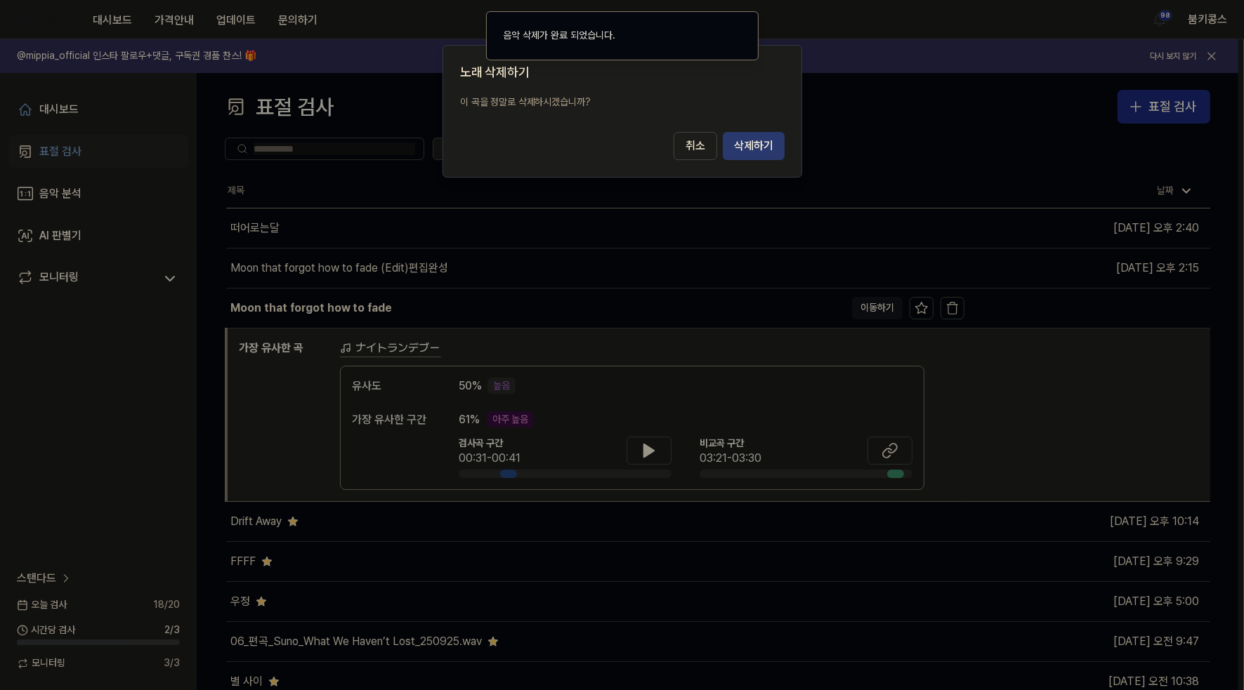
click at [758, 140] on button "삭제하기" at bounding box center [754, 146] width 62 height 28
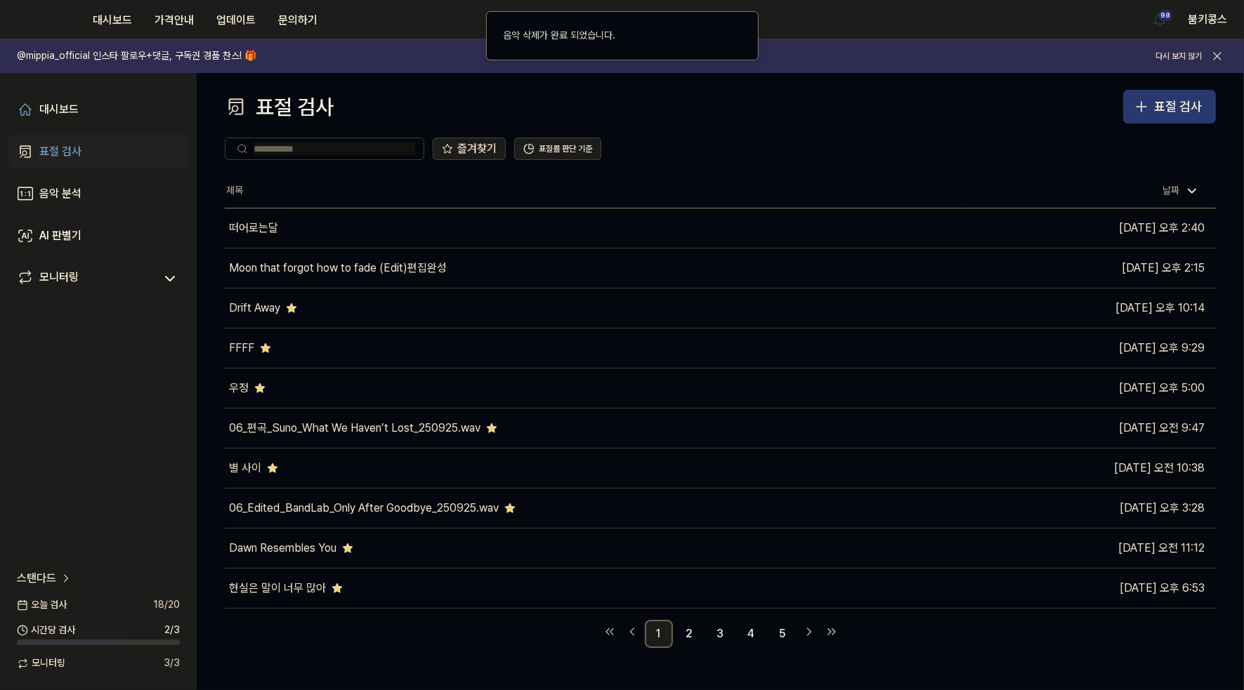
click at [1172, 95] on button "표절 검사" at bounding box center [1169, 107] width 93 height 34
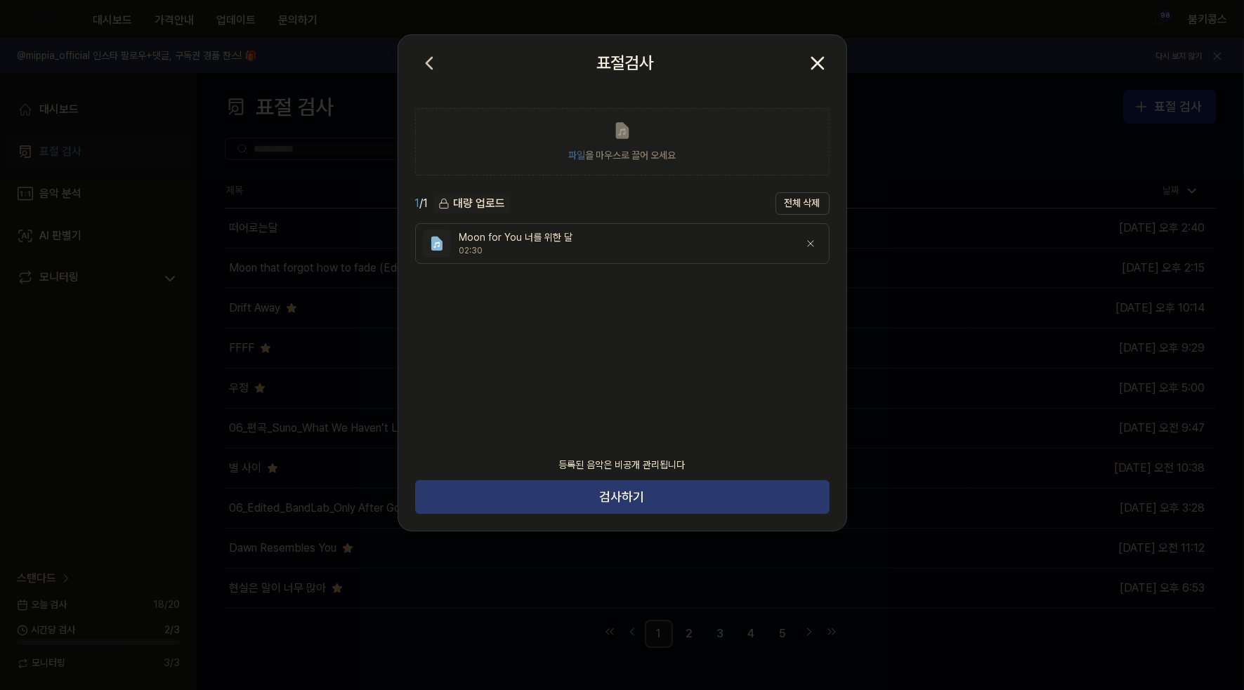
click at [549, 502] on button "검사하기" at bounding box center [622, 497] width 414 height 34
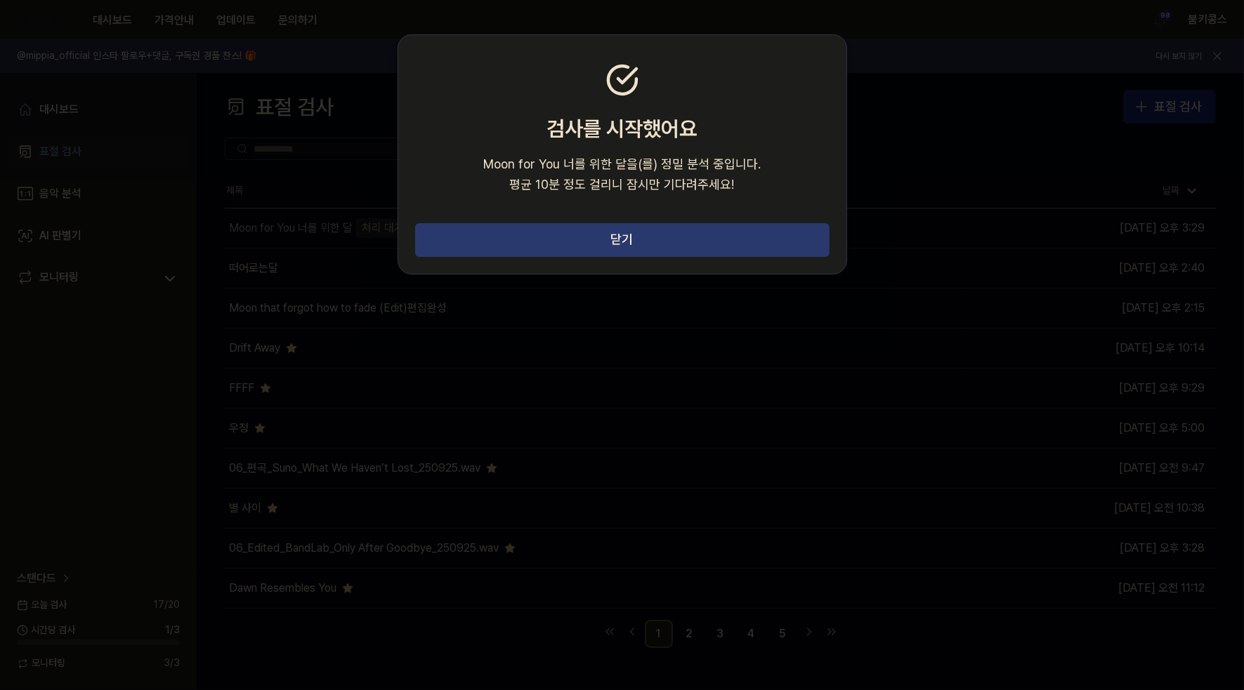
click at [640, 235] on button "닫기" at bounding box center [622, 240] width 414 height 34
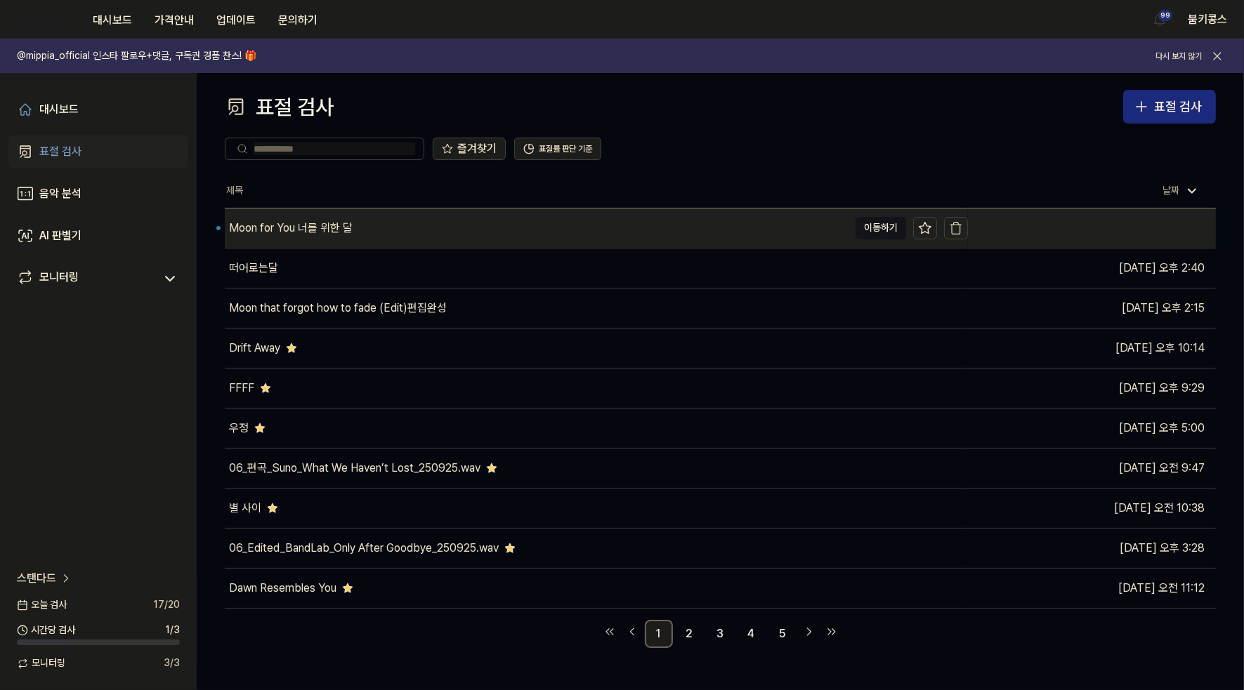
click at [362, 234] on div "Moon for You 너를 위한 달" at bounding box center [537, 228] width 624 height 39
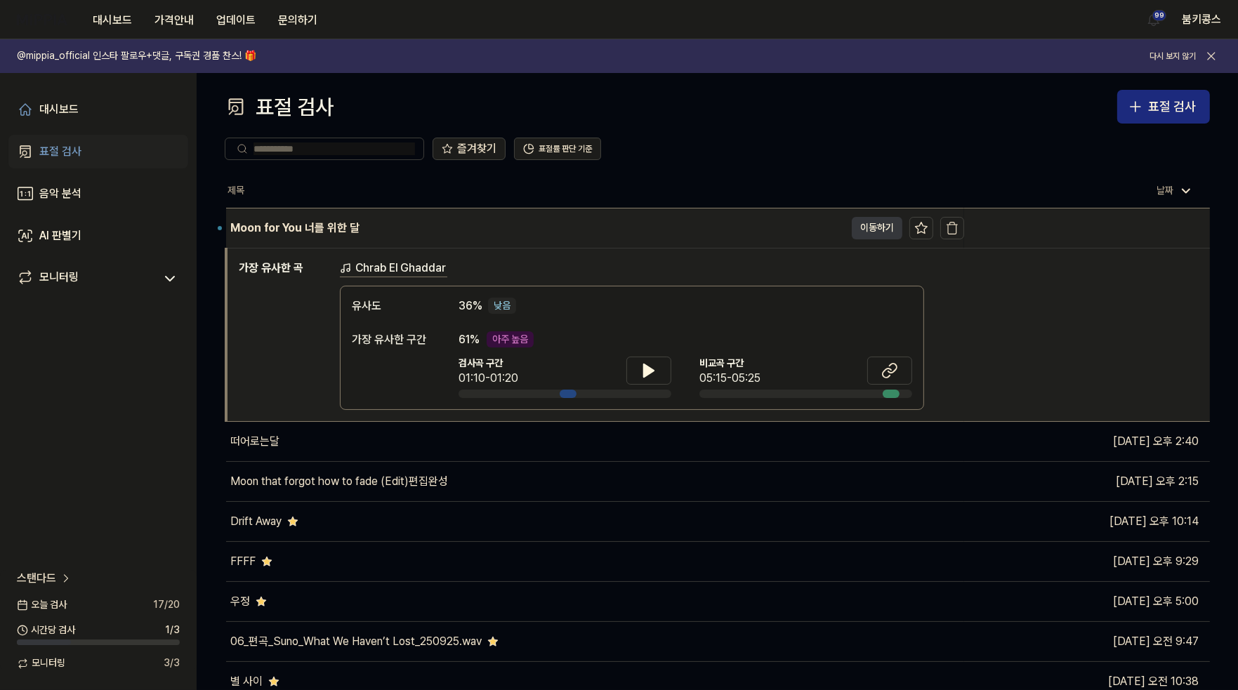
click at [871, 221] on button "이동하기" at bounding box center [877, 228] width 51 height 22
